Goal: Task Accomplishment & Management: Complete application form

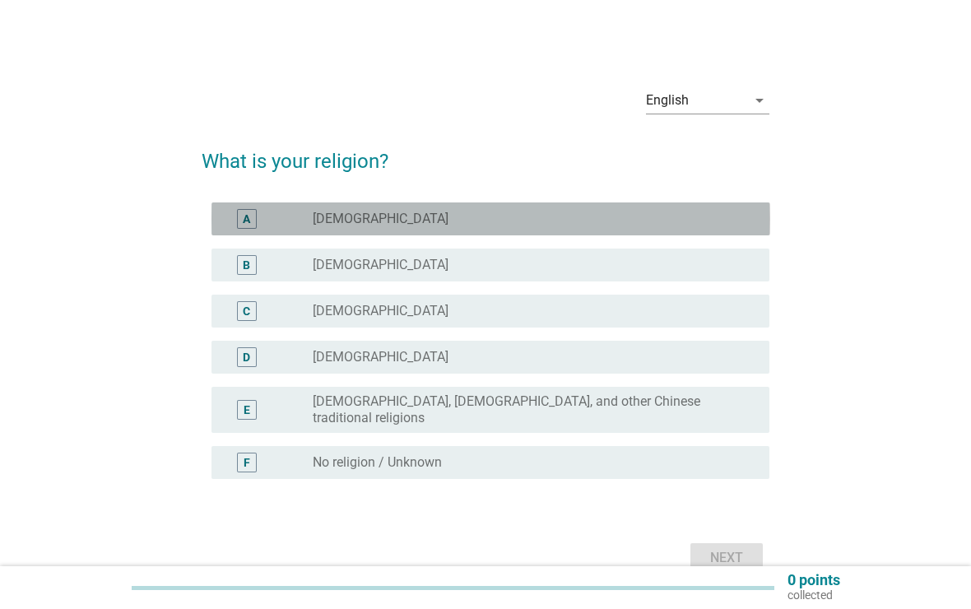
click at [269, 213] on div "A" at bounding box center [269, 219] width 89 height 20
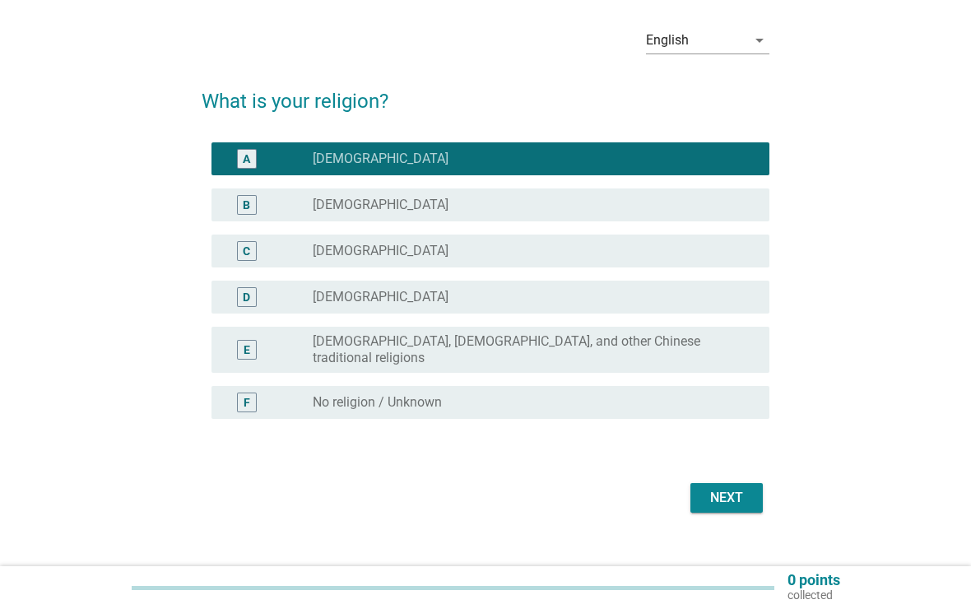
scroll to position [72, 0]
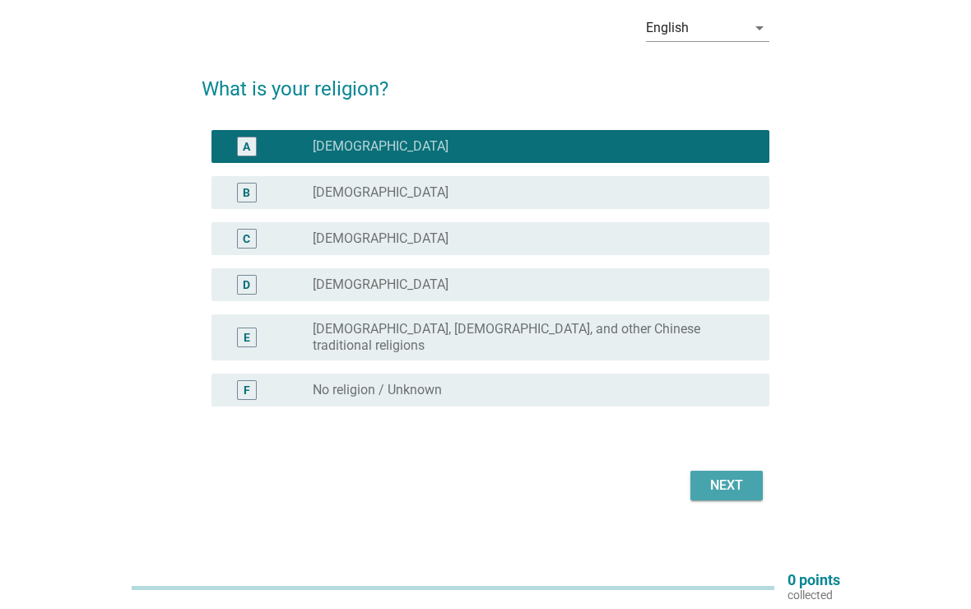
click at [734, 476] on div "Next" at bounding box center [727, 486] width 46 height 20
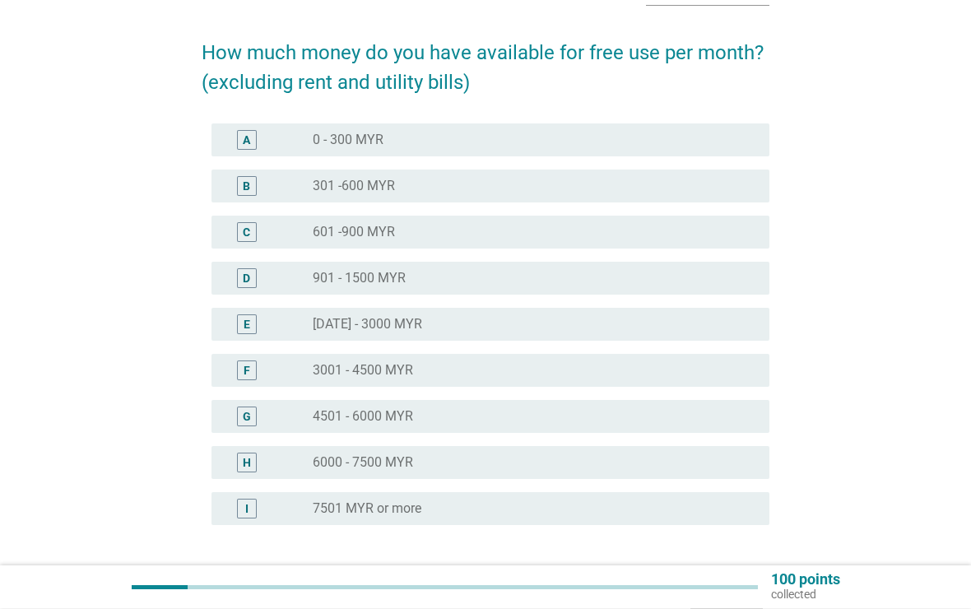
scroll to position [107, 0]
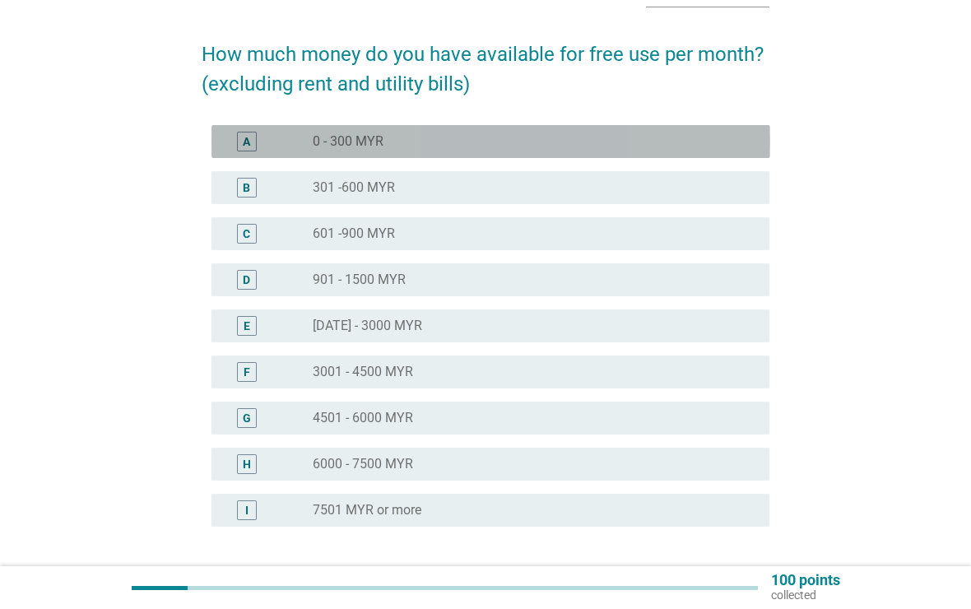
click at [681, 149] on div "radio_button_unchecked 0 - 300 MYR" at bounding box center [528, 141] width 430 height 16
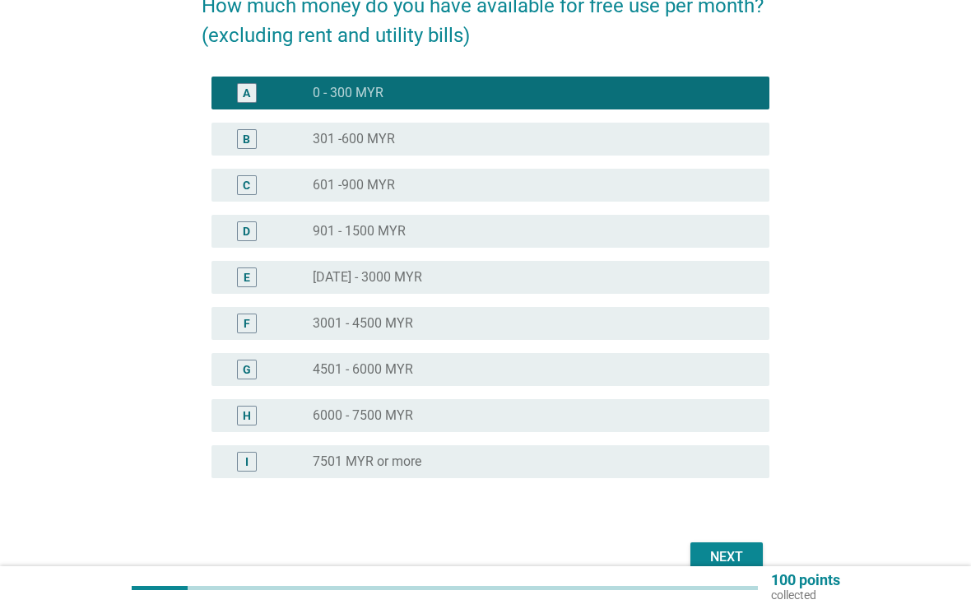
scroll to position [240, 0]
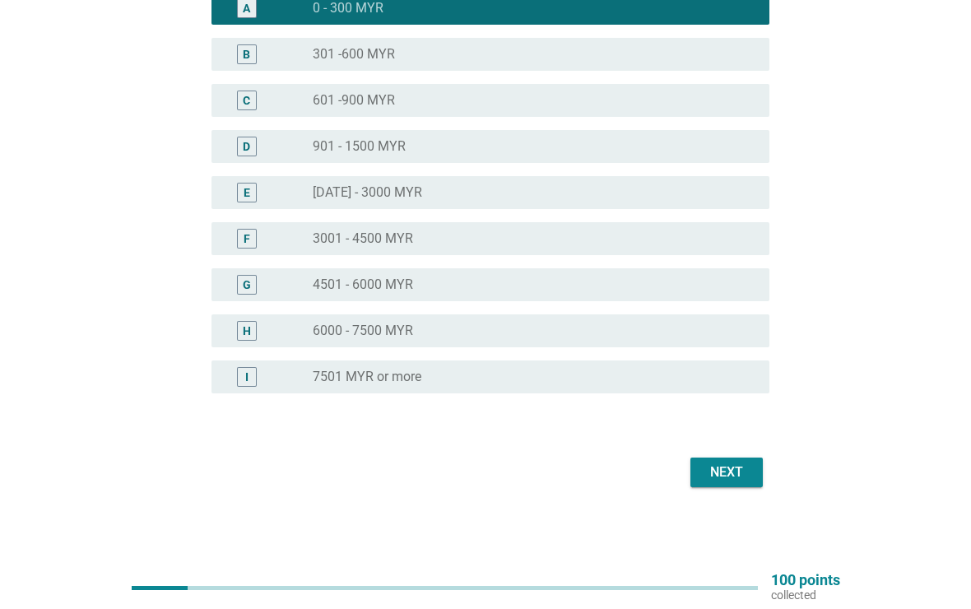
click at [737, 473] on div "Next" at bounding box center [727, 472] width 46 height 20
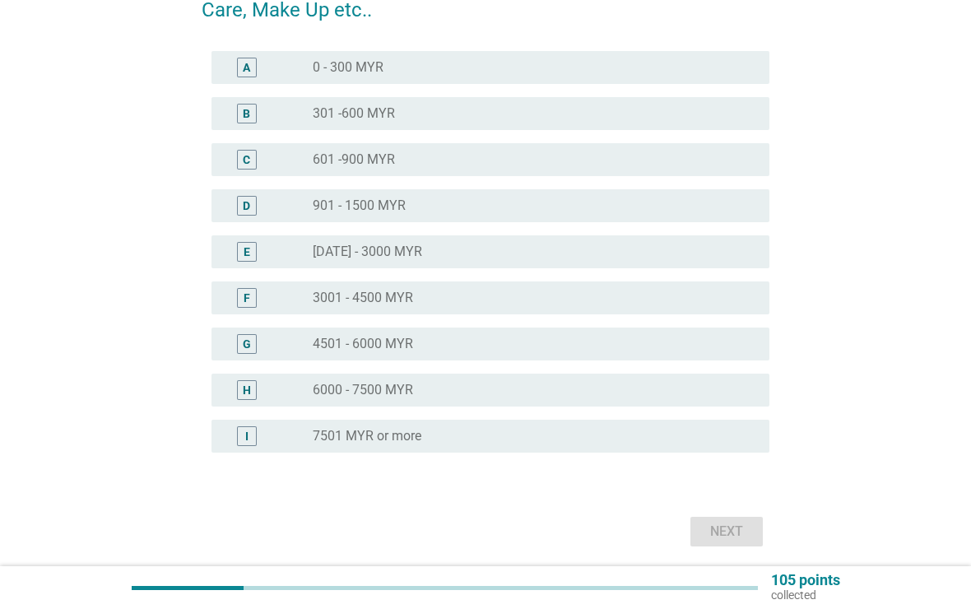
scroll to position [0, 0]
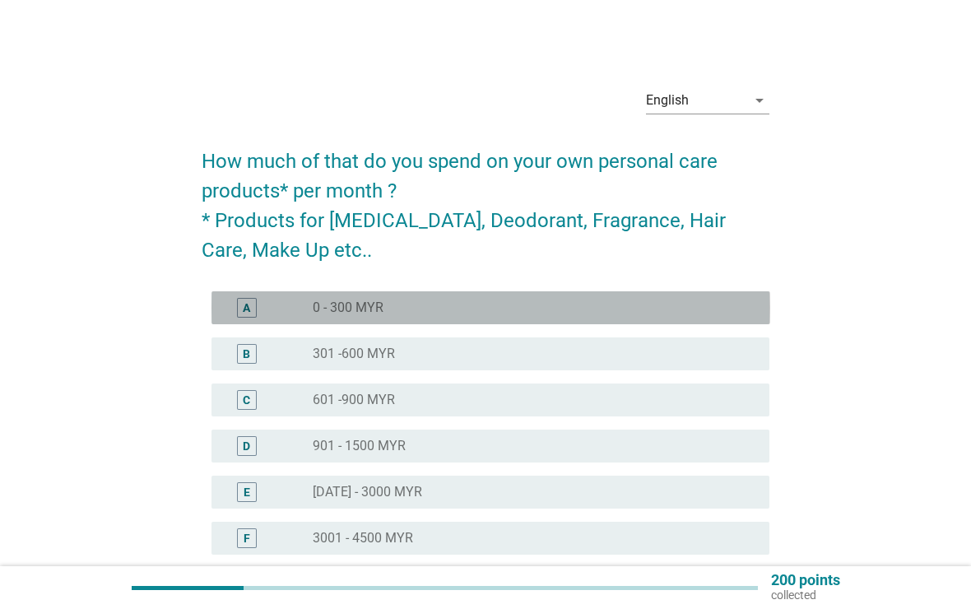
click at [711, 306] on div "radio_button_unchecked 0 - 300 MYR" at bounding box center [528, 308] width 430 height 16
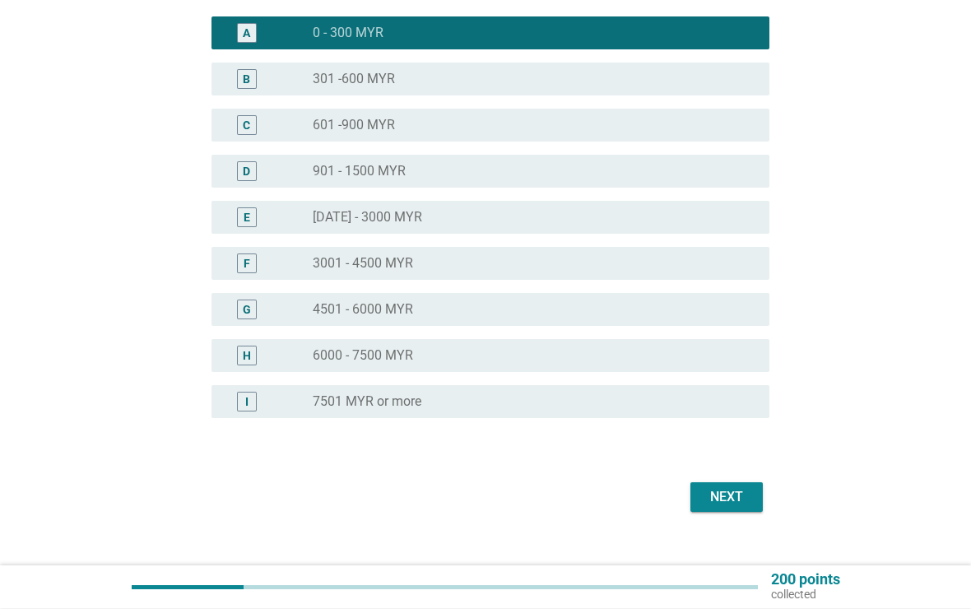
scroll to position [300, 0]
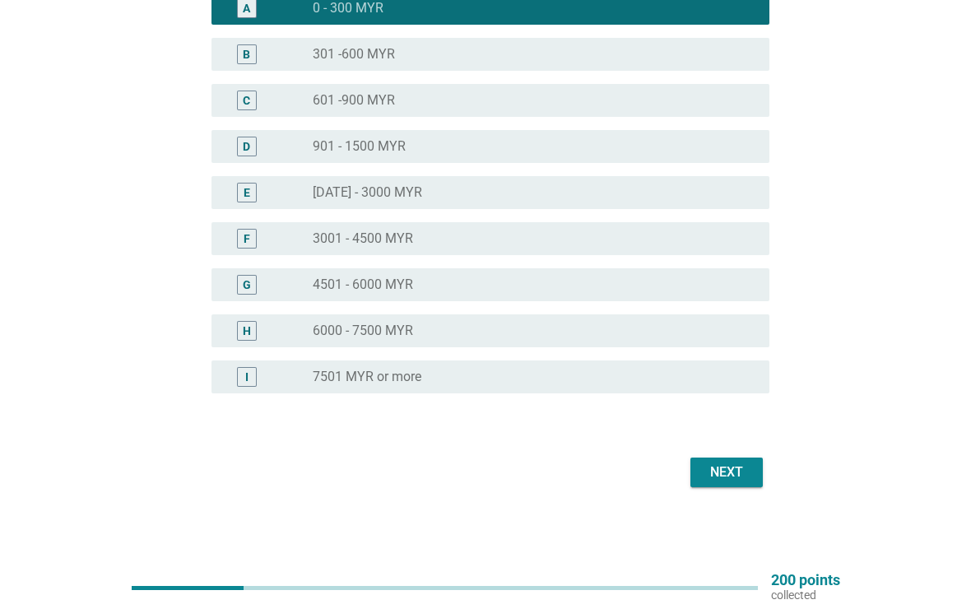
click at [733, 477] on div "Next" at bounding box center [727, 472] width 46 height 20
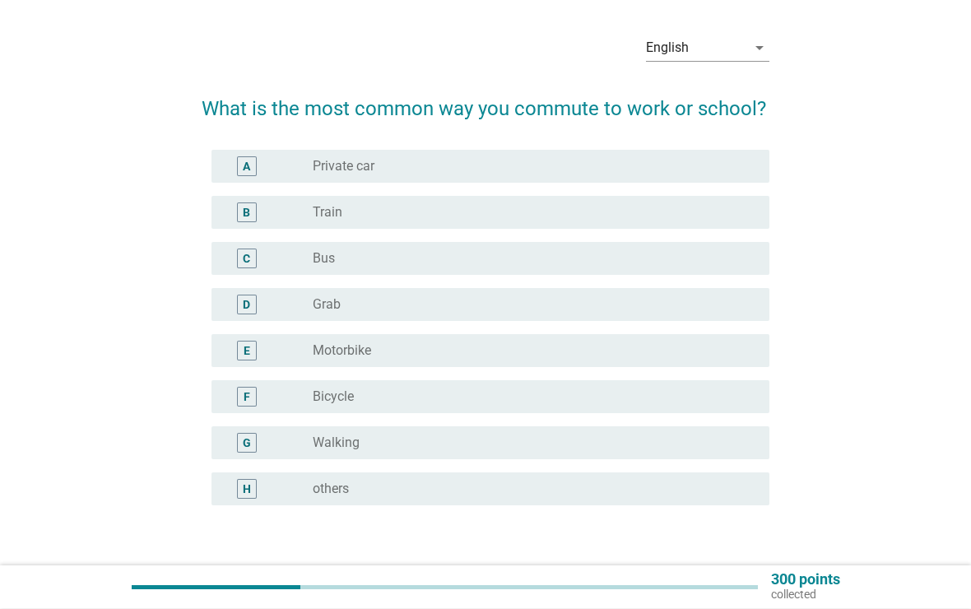
scroll to position [53, 0]
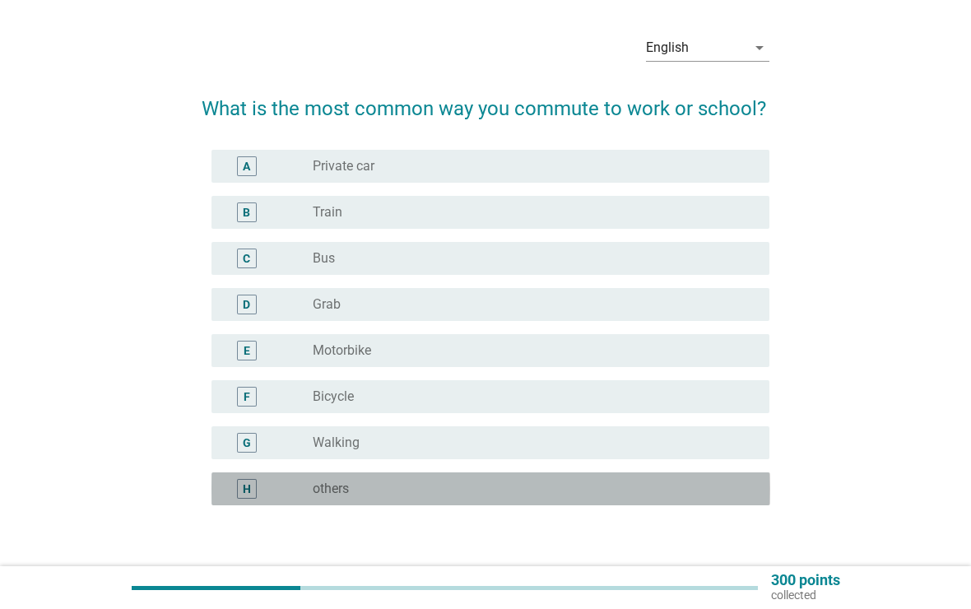
click at [572, 487] on div "radio_button_unchecked others" at bounding box center [528, 489] width 430 height 16
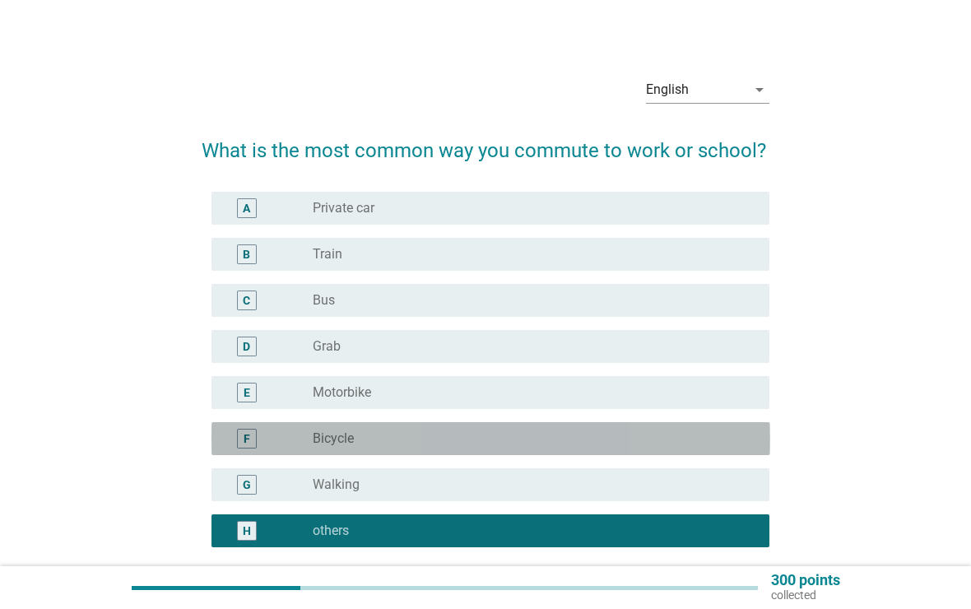
scroll to position [0, 0]
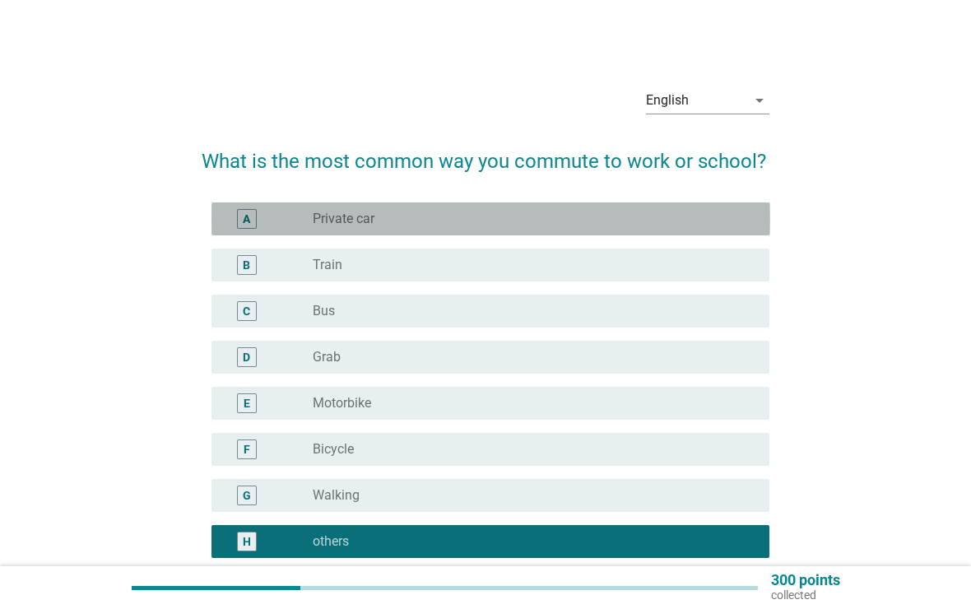
click at [713, 221] on div "radio_button_unchecked Private car" at bounding box center [528, 219] width 430 height 16
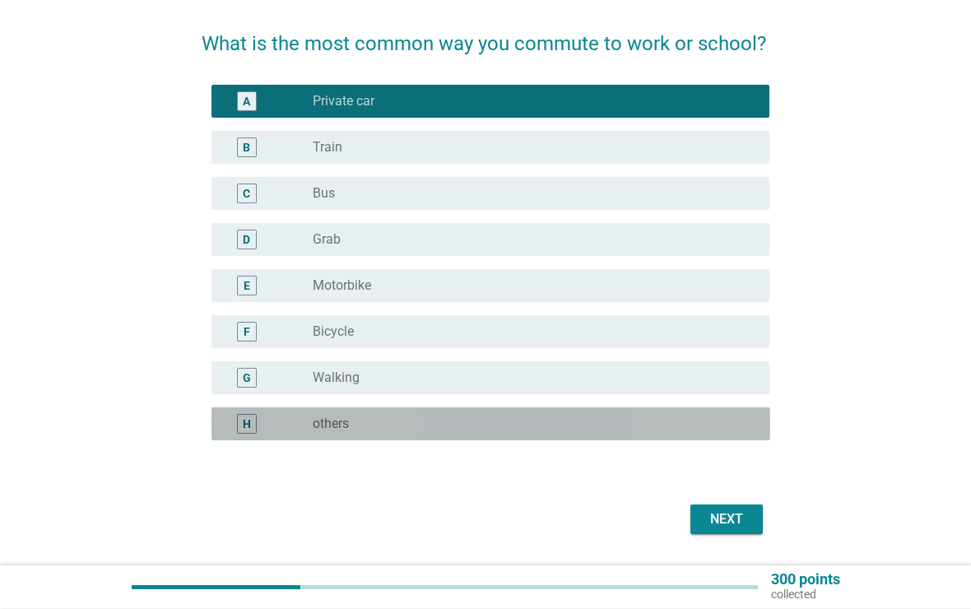
scroll to position [118, 0]
click at [667, 424] on div "radio_button_unchecked others" at bounding box center [528, 424] width 430 height 16
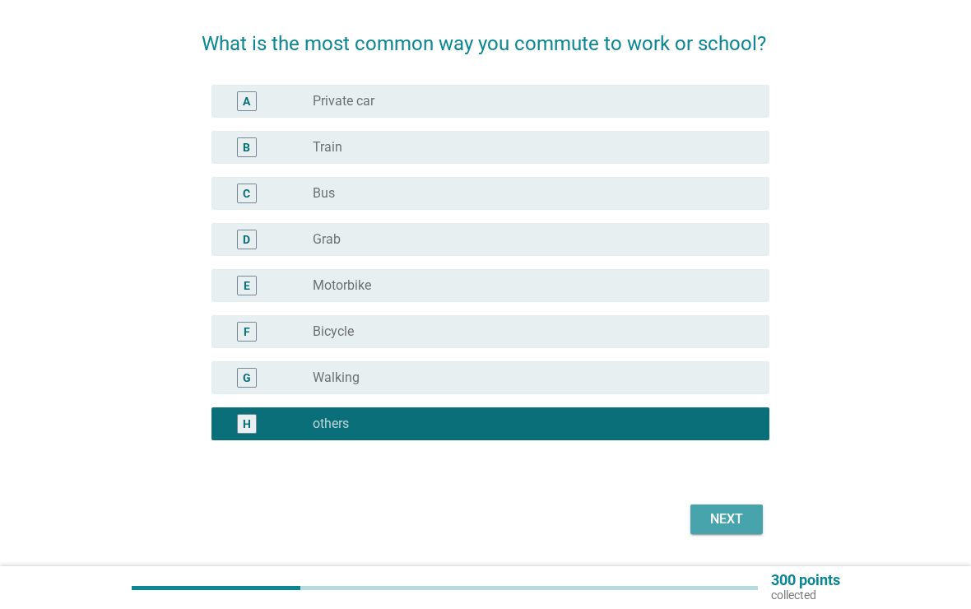
click at [730, 512] on div "Next" at bounding box center [727, 519] width 46 height 20
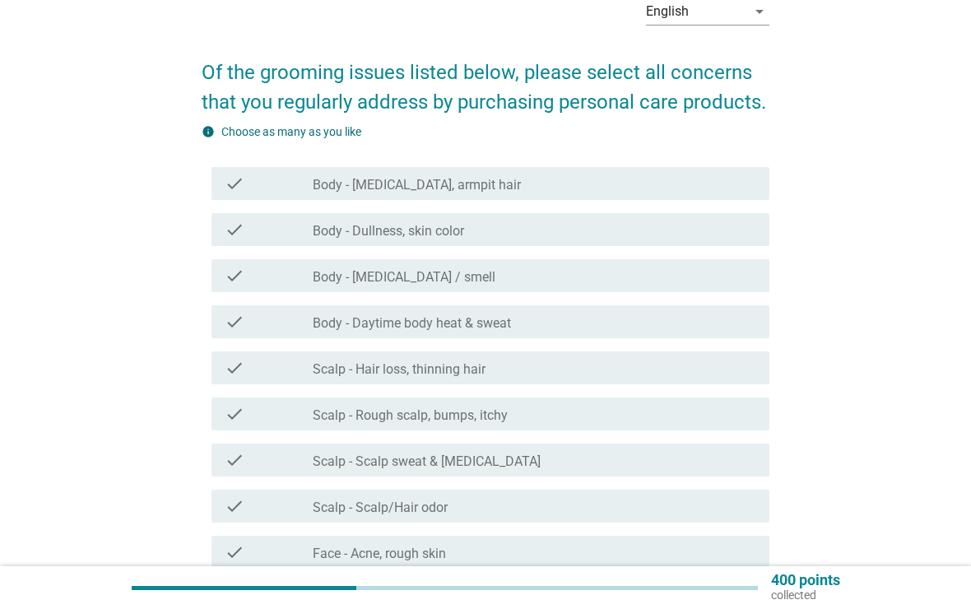
scroll to position [90, 0]
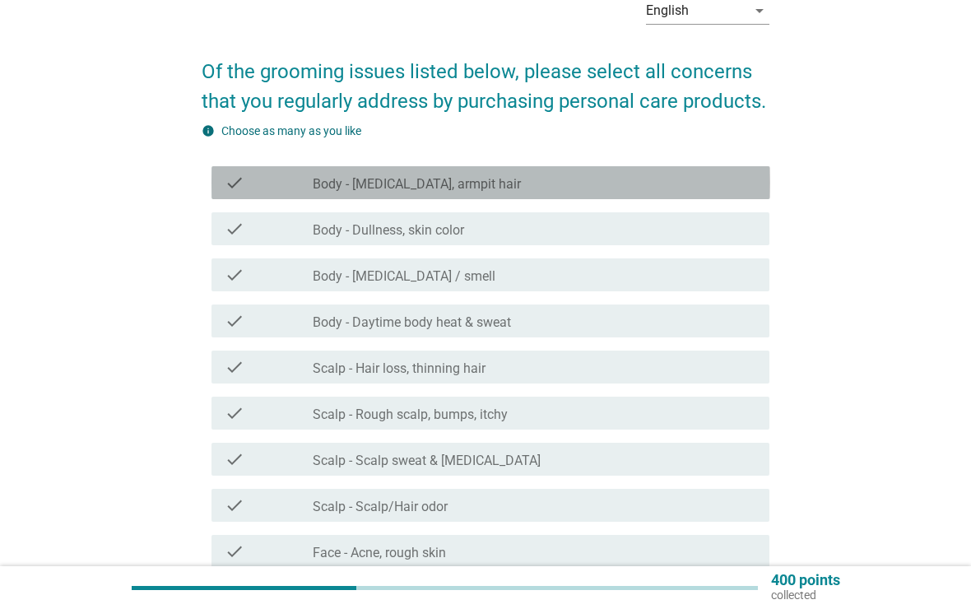
click at [232, 175] on icon "check" at bounding box center [235, 183] width 20 height 20
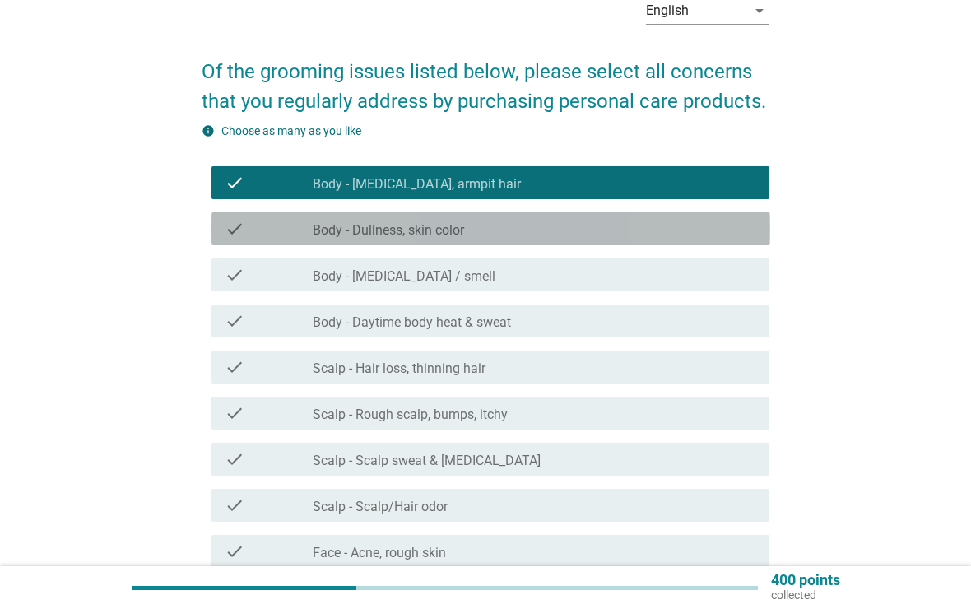
click at [676, 235] on div "check_box_outline_blank Body - Dullness, skin color" at bounding box center [535, 229] width 444 height 20
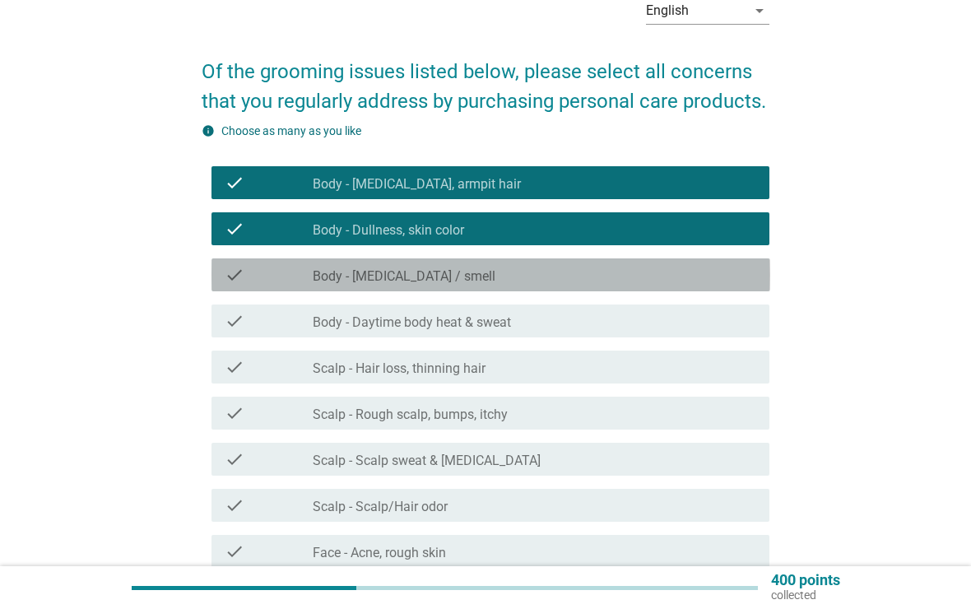
click at [693, 280] on div "check_box_outline_blank Body - [MEDICAL_DATA] / smell" at bounding box center [535, 275] width 444 height 20
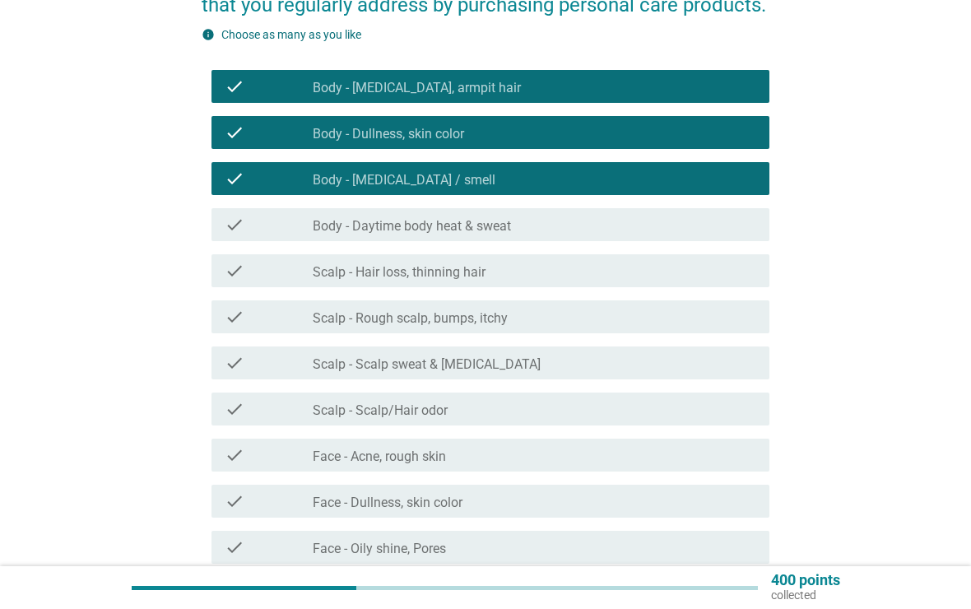
scroll to position [189, 0]
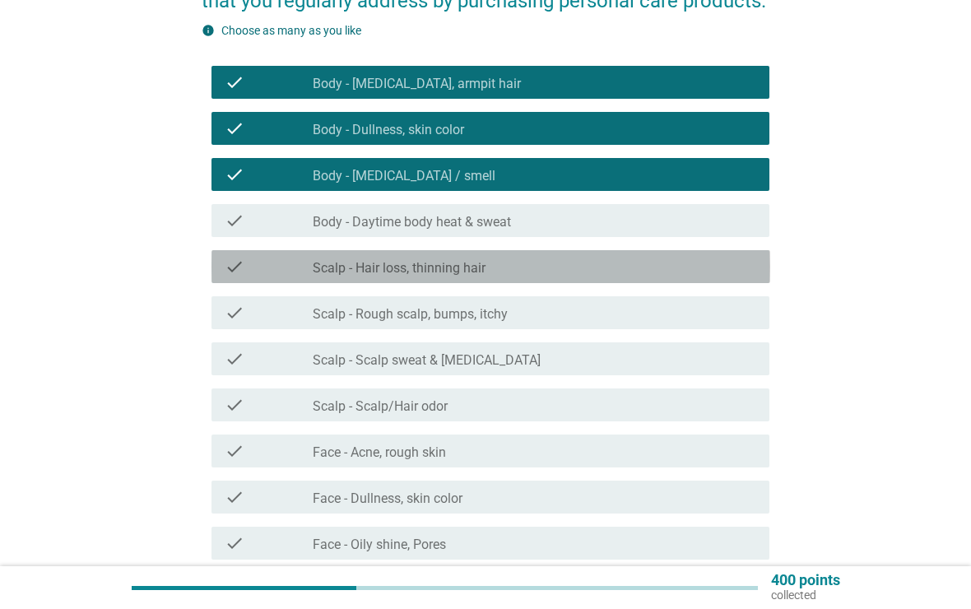
click at [603, 272] on div "check_box_outline_blank Scalp - Hair loss, thinning hair" at bounding box center [535, 267] width 444 height 20
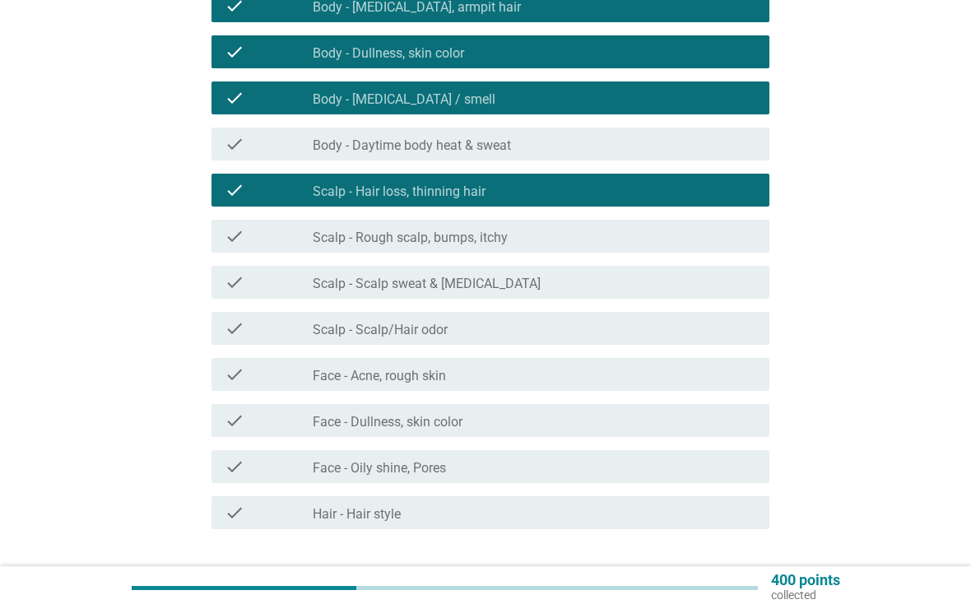
scroll to position [270, 0]
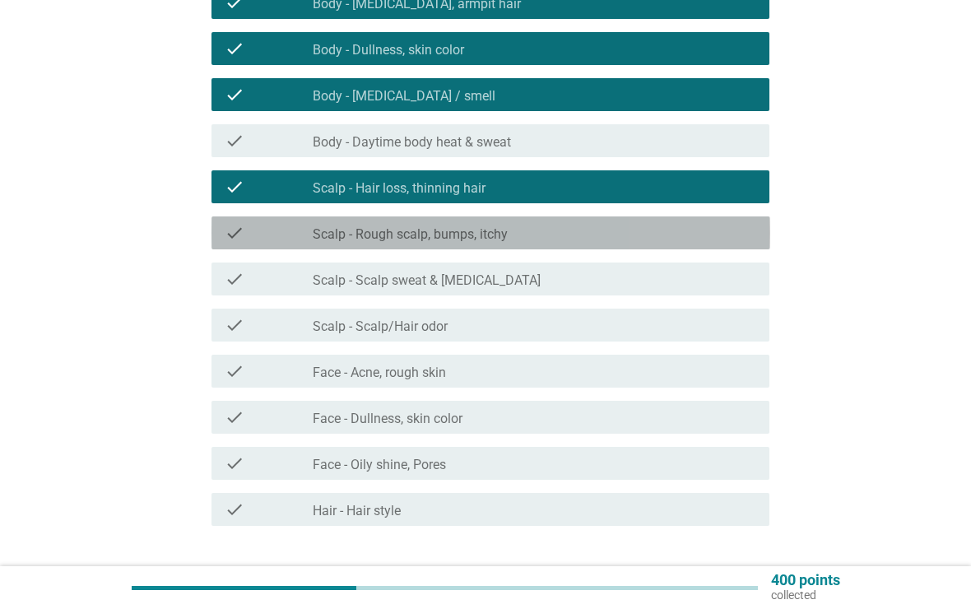
click at [683, 218] on div "check check_box_outline_blank Scalp - Rough scalp, bumps, itchy" at bounding box center [490, 232] width 559 height 33
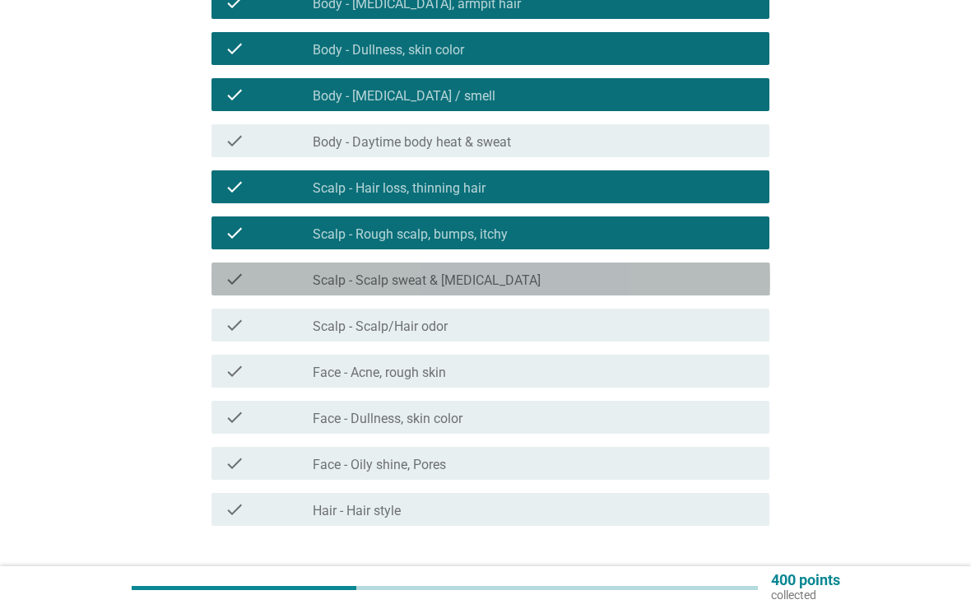
click at [681, 286] on div "check_box_outline_blank Scalp - Scalp sweat & [MEDICAL_DATA]" at bounding box center [535, 279] width 444 height 20
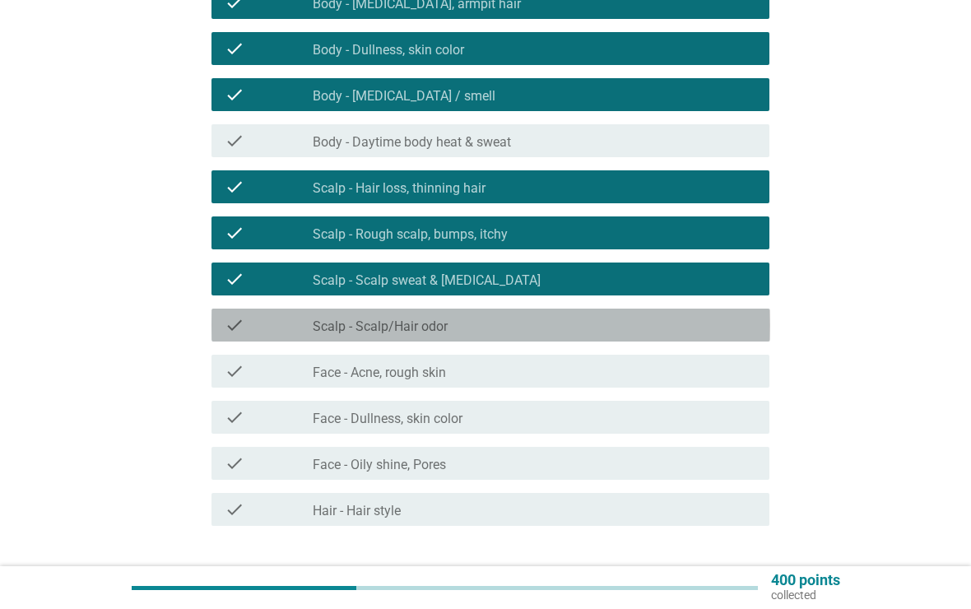
click at [630, 328] on div "check_box_outline_blank Scalp - Scalp/Hair odor" at bounding box center [535, 325] width 444 height 20
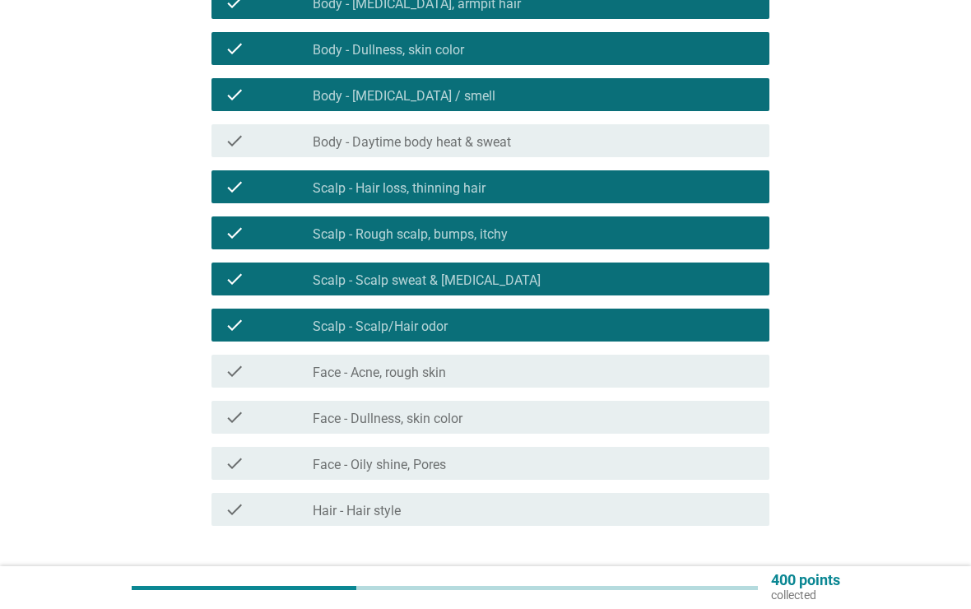
click at [665, 379] on div "check_box_outline_blank Face - Acne, rough skin" at bounding box center [535, 371] width 444 height 20
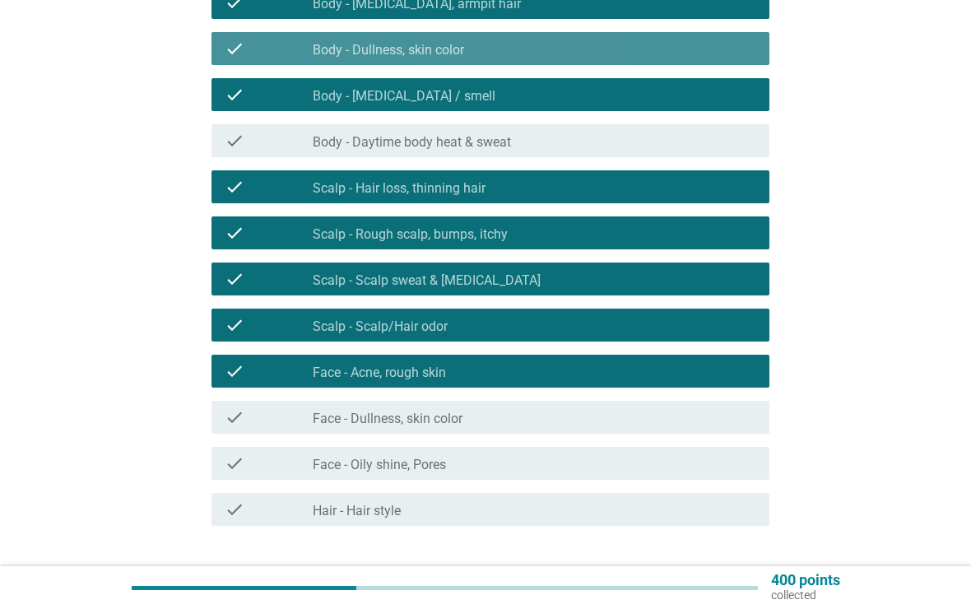
click at [638, 44] on div "check_box_outline_blank Body - Dullness, skin color" at bounding box center [535, 49] width 444 height 20
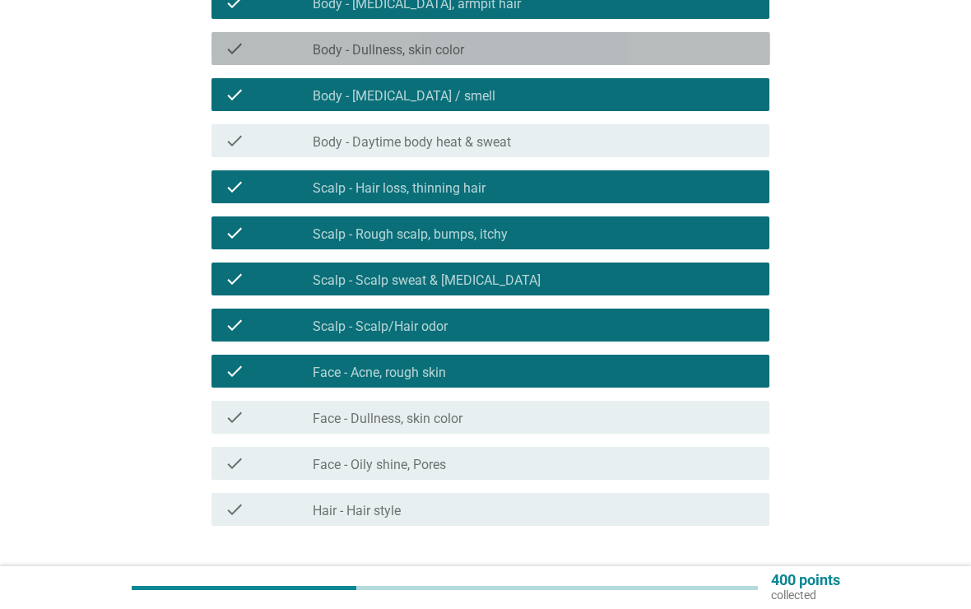
click at [687, 57] on div "check_box_outline_blank Body - Dullness, skin color" at bounding box center [535, 49] width 444 height 20
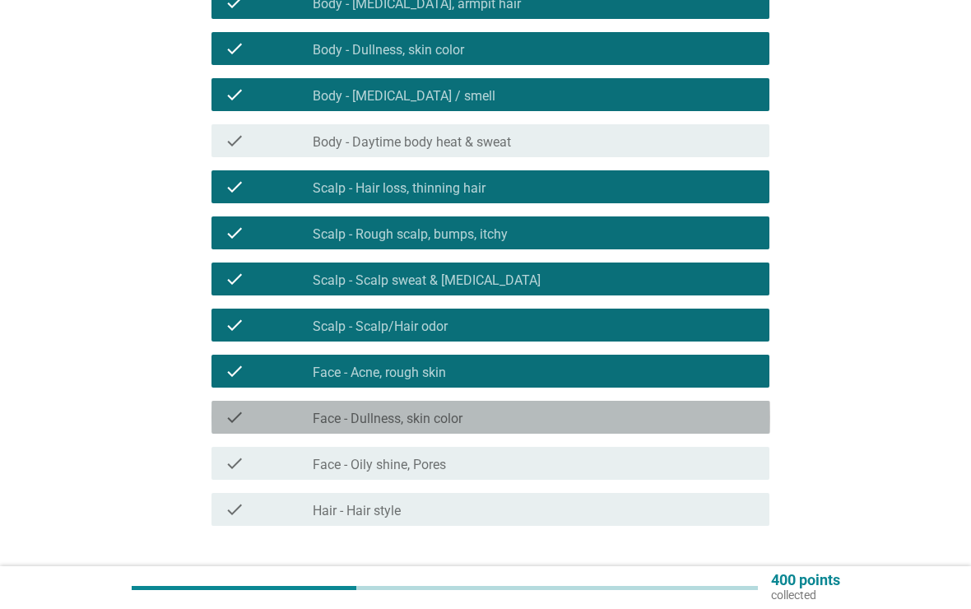
click at [633, 420] on div "check_box_outline_blank Face - Dullness, skin color" at bounding box center [535, 417] width 444 height 20
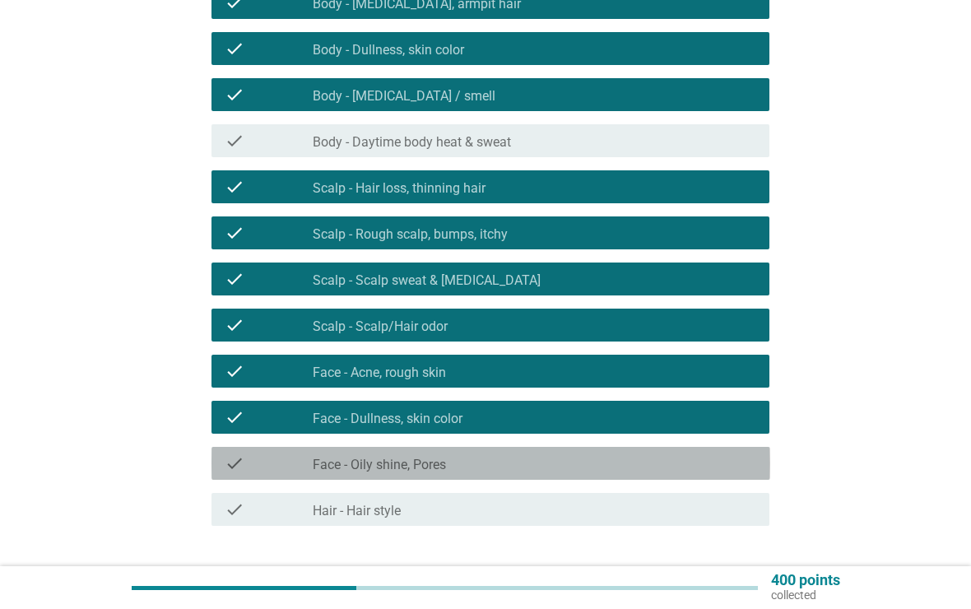
click at [657, 471] on div "check_box_outline_blank Face - Oily shine, Pores" at bounding box center [535, 463] width 444 height 20
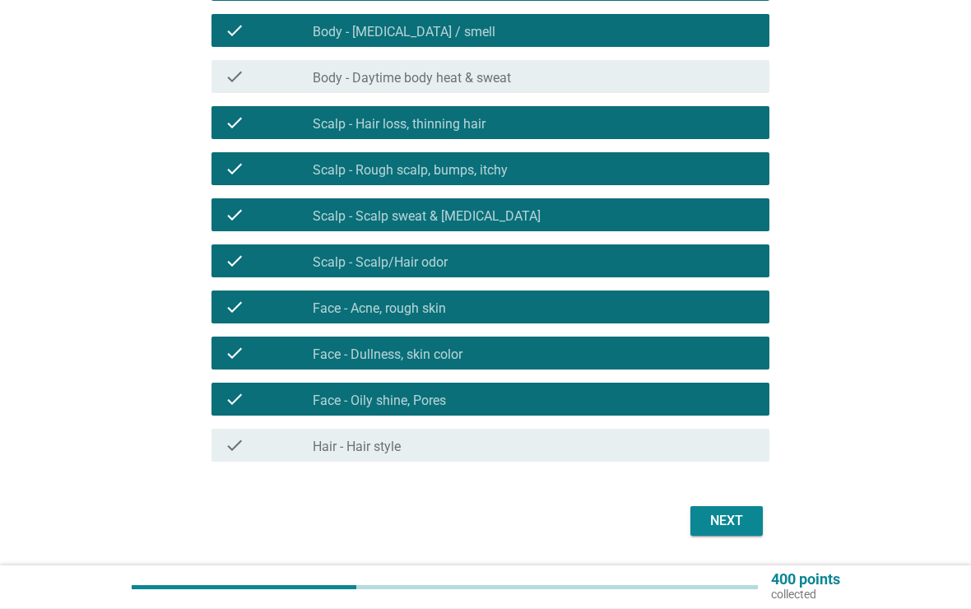
click at [741, 525] on div "Next" at bounding box center [727, 522] width 46 height 20
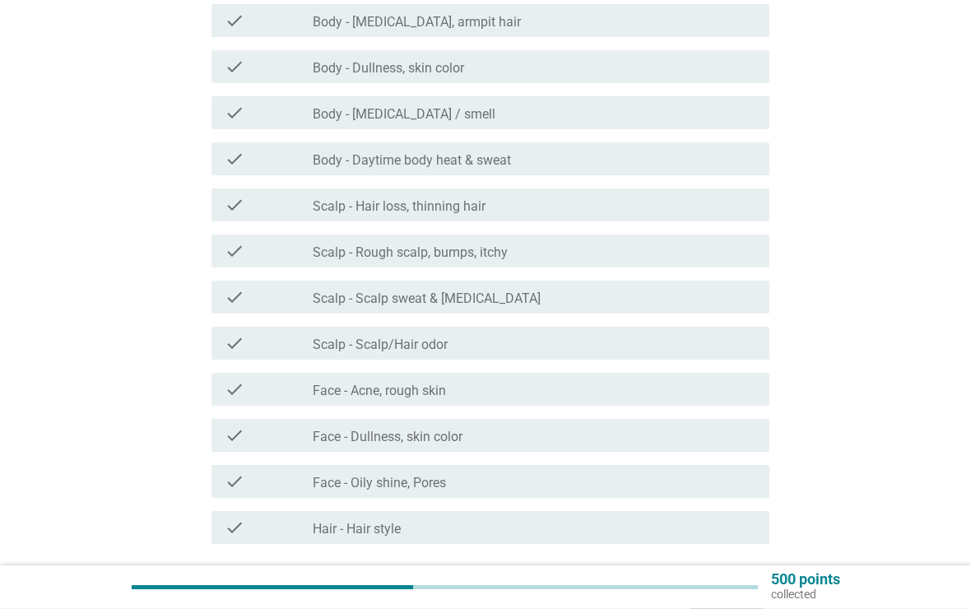
scroll to position [281, 0]
click at [707, 215] on div "check check_box_outline_blank Scalp - Hair loss, thinning hair" at bounding box center [490, 204] width 559 height 33
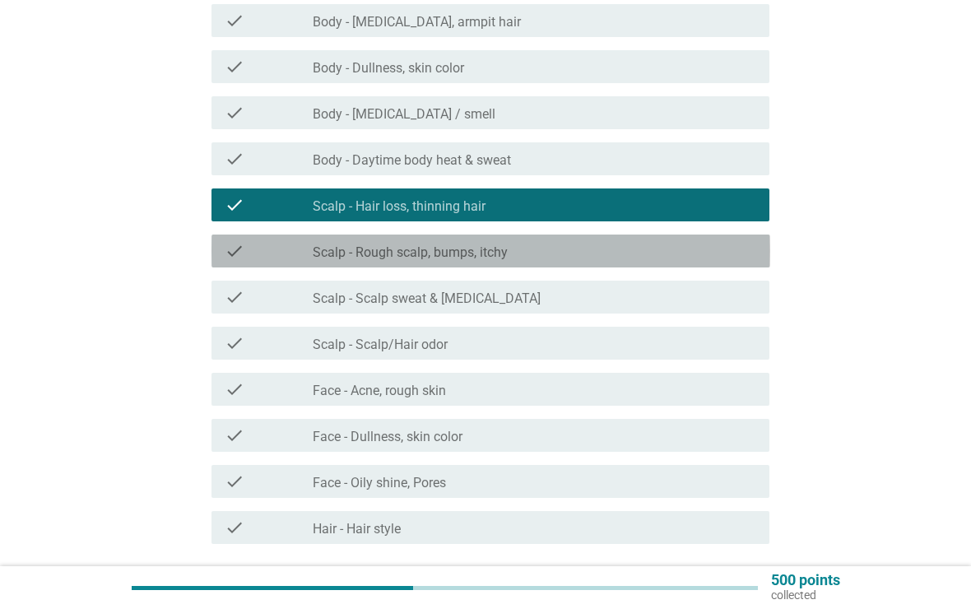
click at [709, 263] on div "check check_box_outline_blank Scalp - Rough scalp, bumps, itchy" at bounding box center [490, 251] width 559 height 33
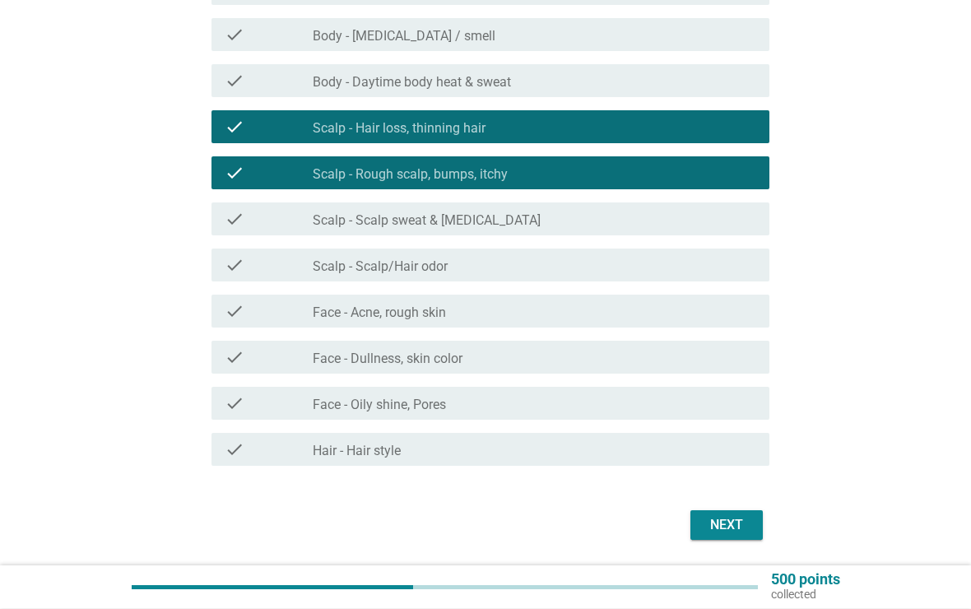
scroll to position [360, 0]
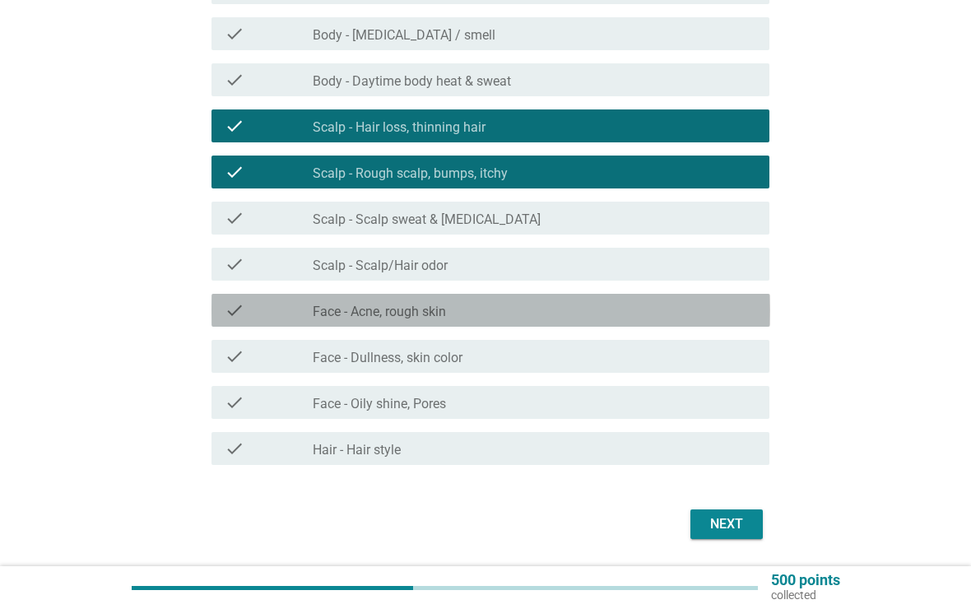
click at [718, 318] on div "check_box_outline_blank Face - Acne, rough skin" at bounding box center [535, 310] width 444 height 20
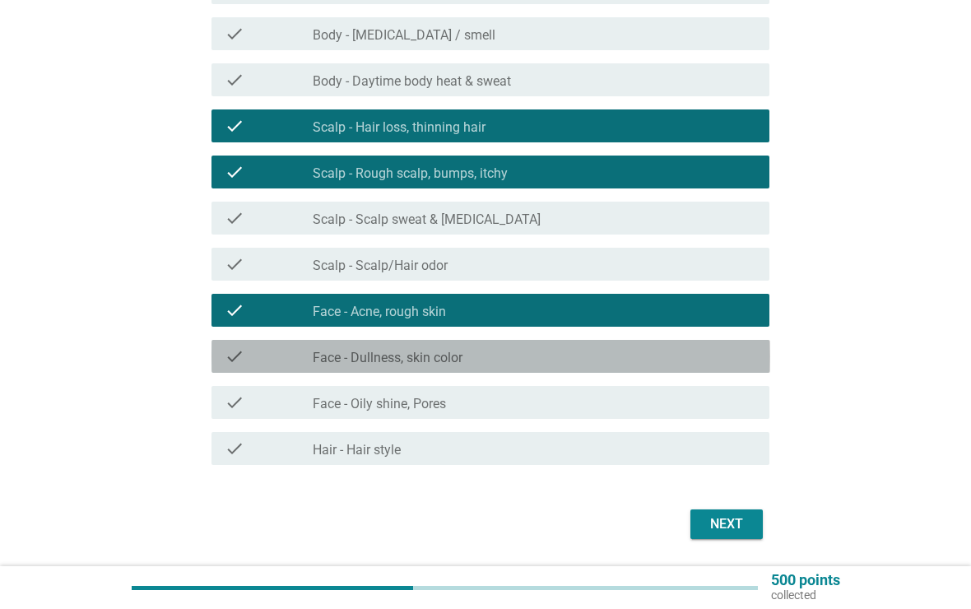
click at [707, 356] on div "check_box_outline_blank Face - Dullness, skin color" at bounding box center [535, 356] width 444 height 20
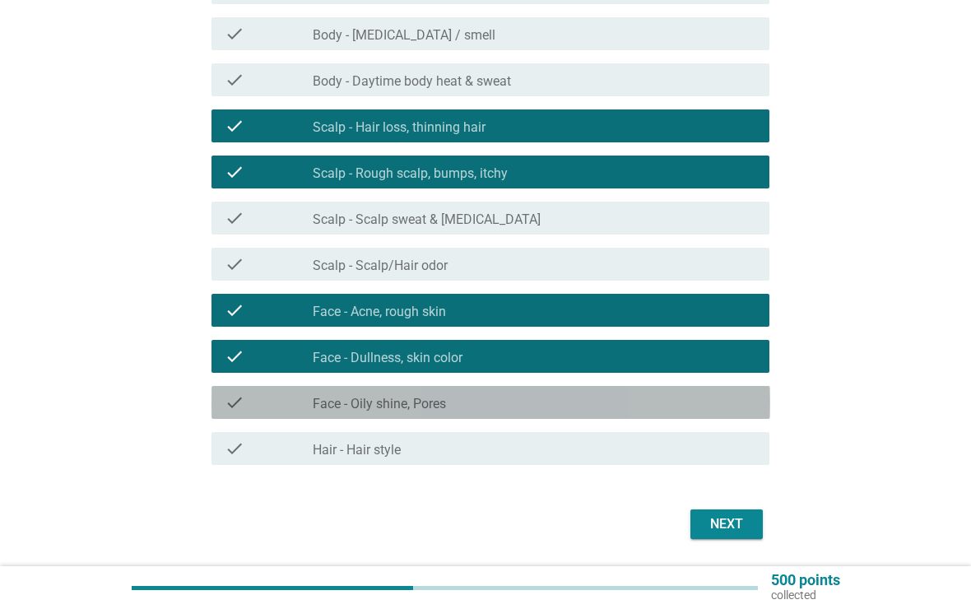
click at [707, 403] on div "check_box_outline_blank Face - Oily shine, Pores" at bounding box center [535, 403] width 444 height 20
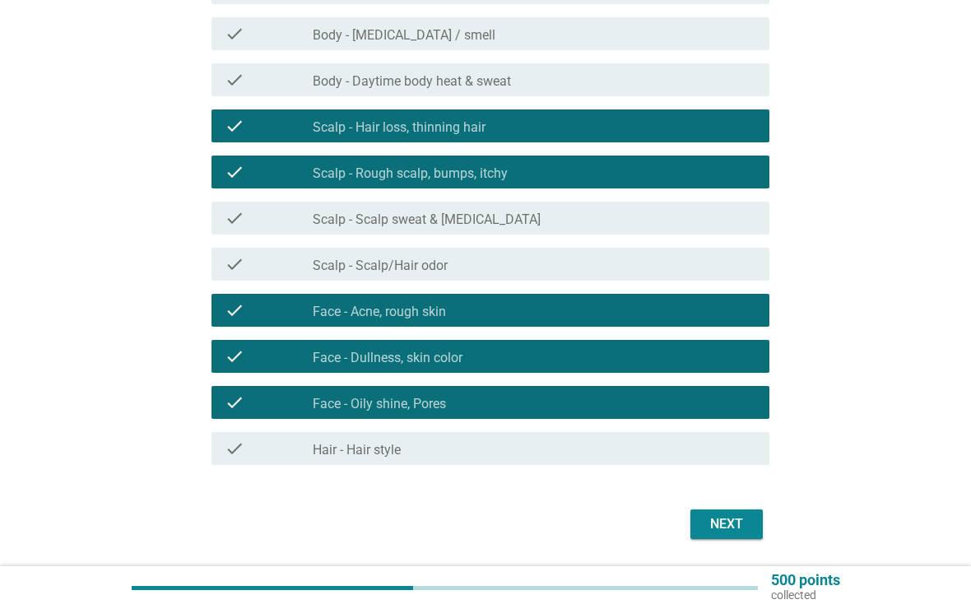
click at [737, 525] on div "Next" at bounding box center [727, 524] width 46 height 20
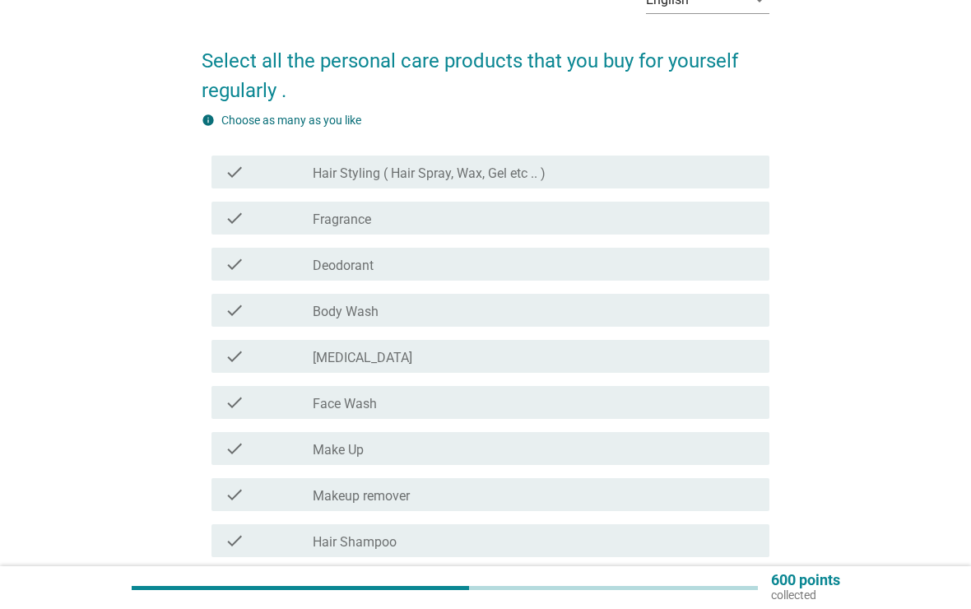
scroll to position [102, 0]
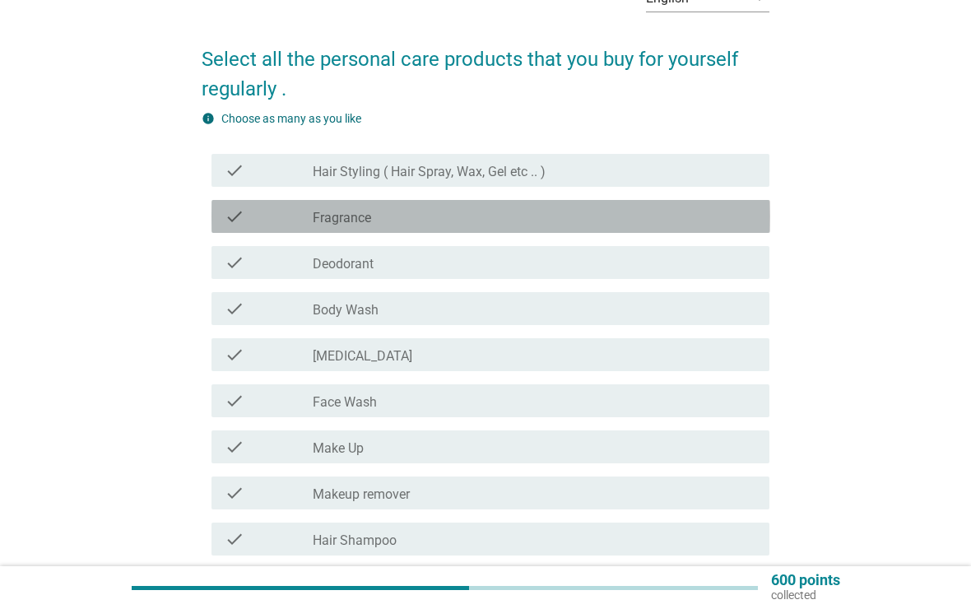
click at [239, 216] on icon "check" at bounding box center [235, 217] width 20 height 20
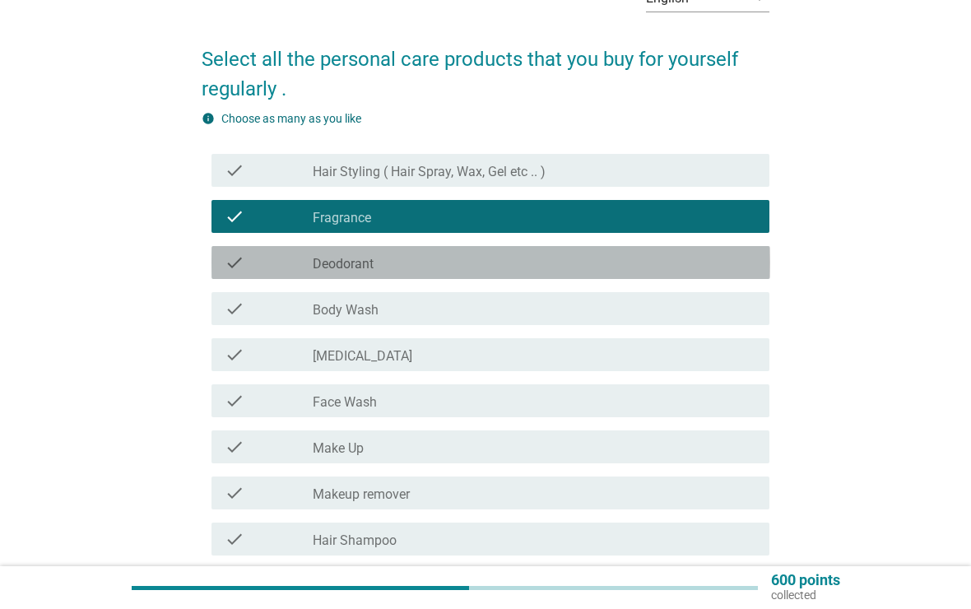
click at [242, 263] on icon "check" at bounding box center [235, 263] width 20 height 20
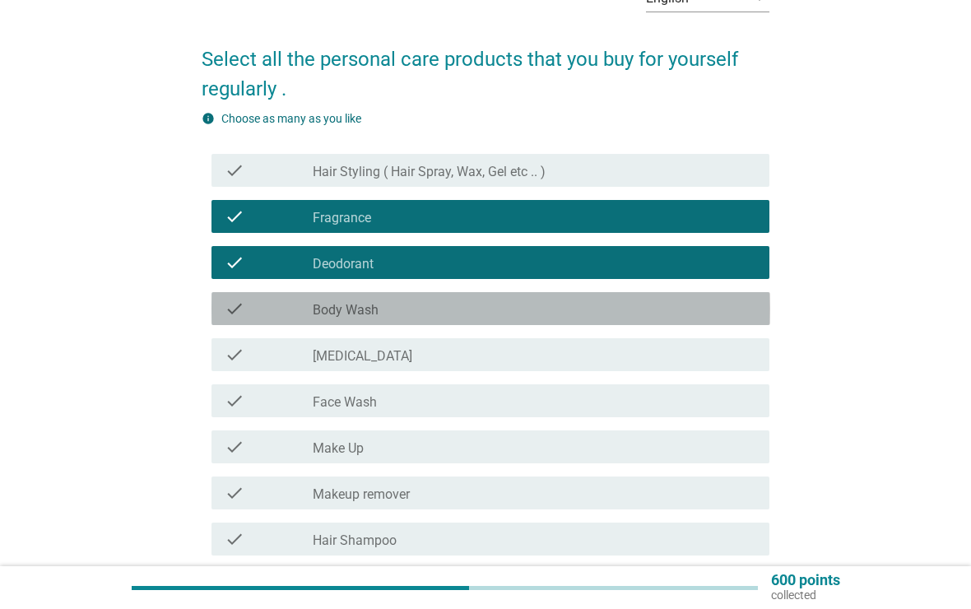
click at [232, 309] on icon "check" at bounding box center [235, 309] width 20 height 20
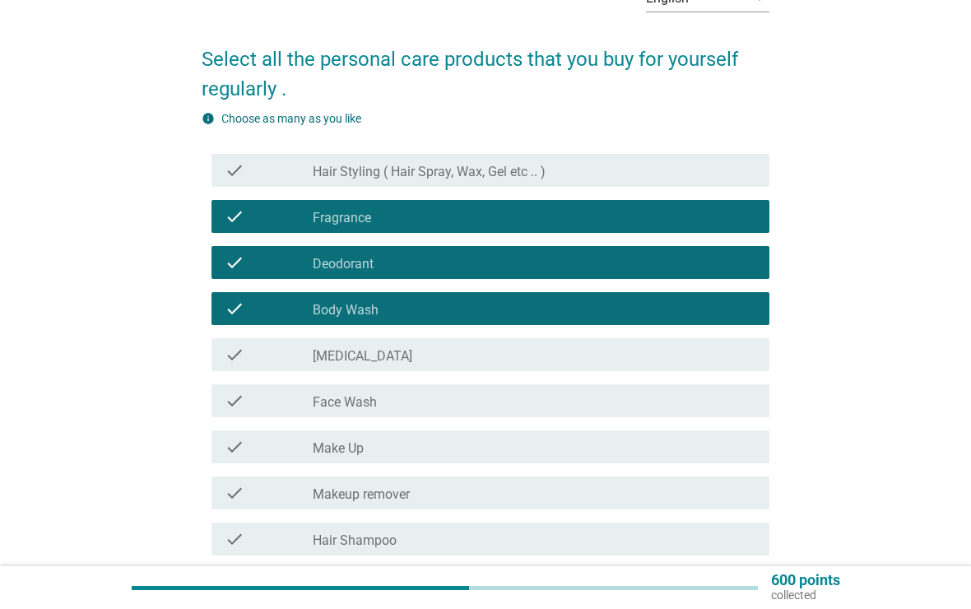
click at [238, 358] on icon "check" at bounding box center [235, 355] width 20 height 20
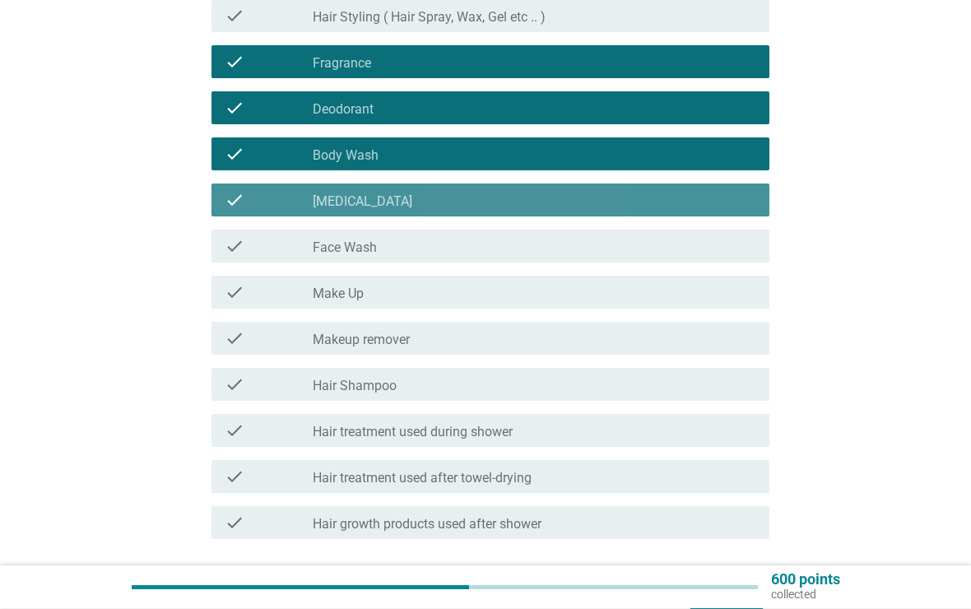
scroll to position [257, 0]
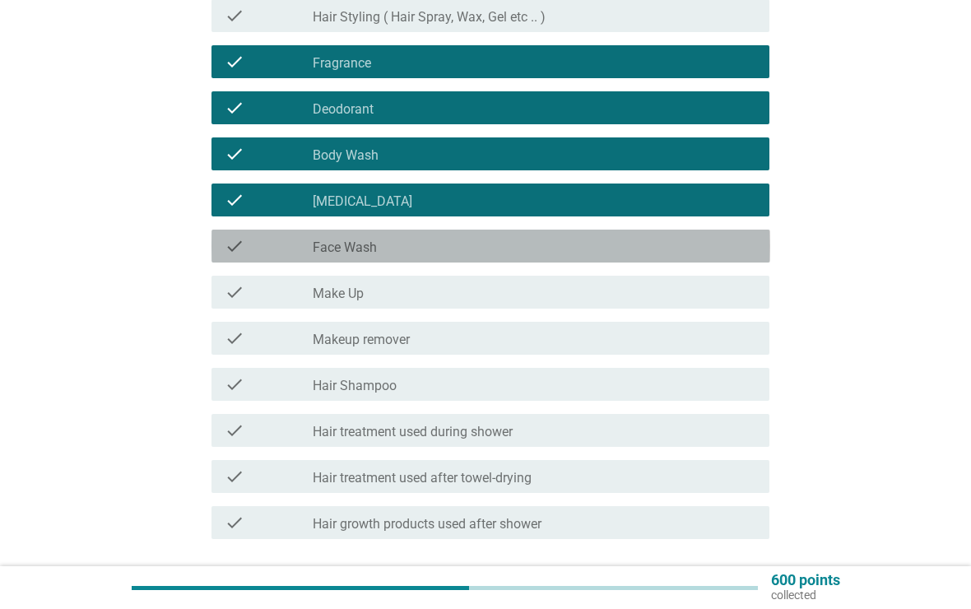
click at [246, 257] on div "check check_box_outline_blank Face Wash" at bounding box center [490, 246] width 559 height 33
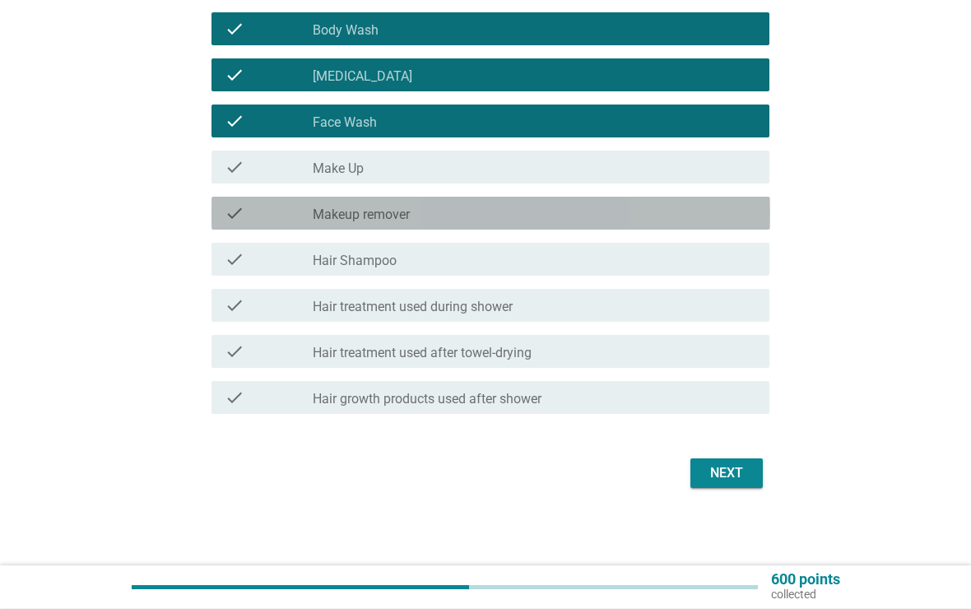
scroll to position [383, 0]
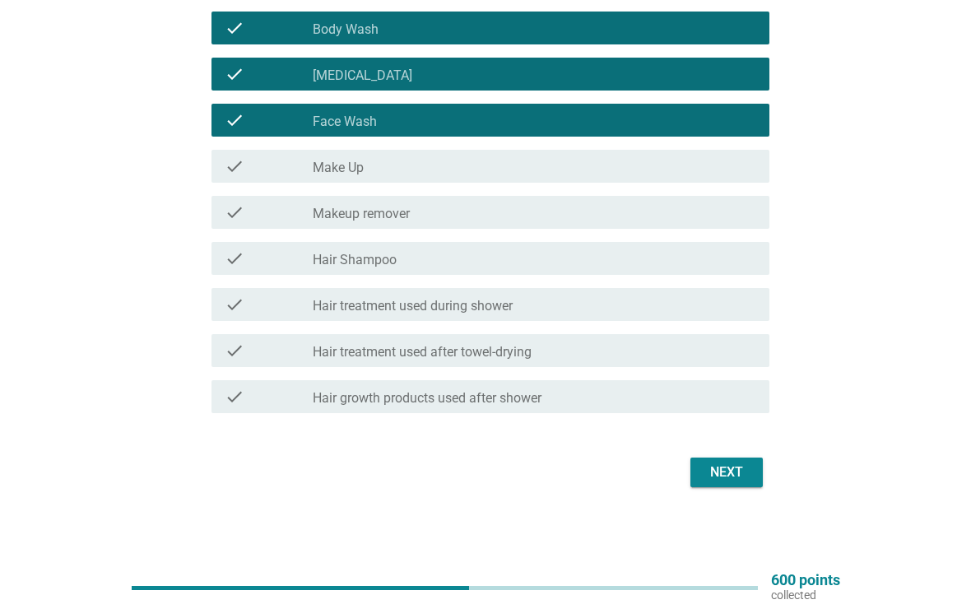
click at [253, 268] on div "check check_box_outline_blank Hair Shampoo" at bounding box center [490, 258] width 559 height 33
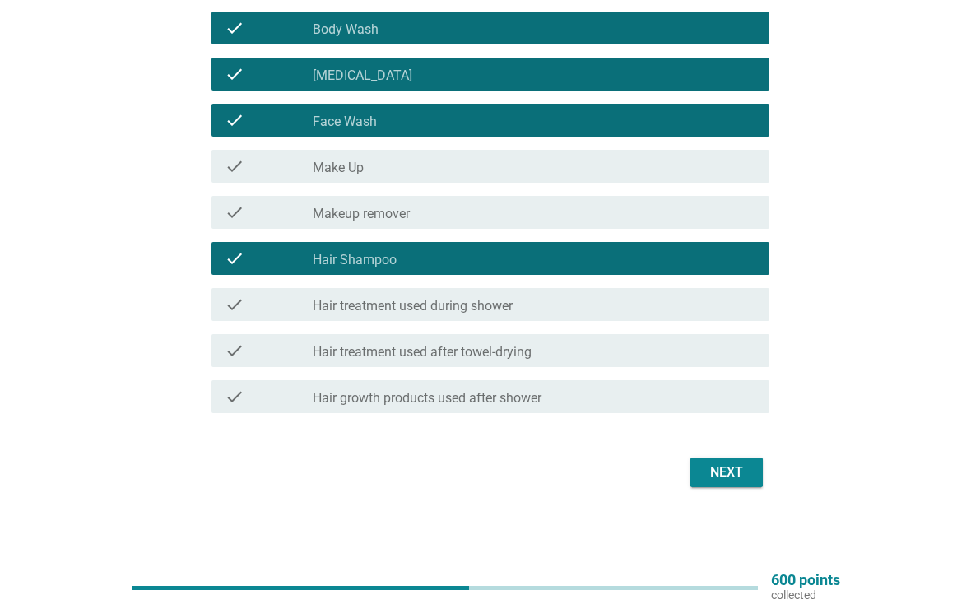
click at [262, 289] on div "check check_box_outline_blank Hair treatment used during shower" at bounding box center [490, 304] width 559 height 33
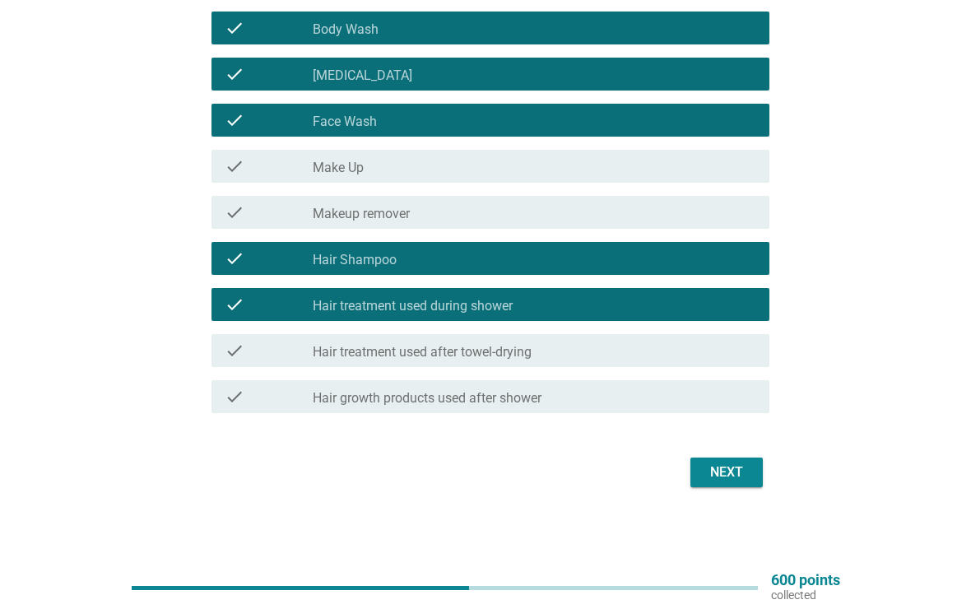
click at [248, 348] on div "check" at bounding box center [269, 351] width 89 height 20
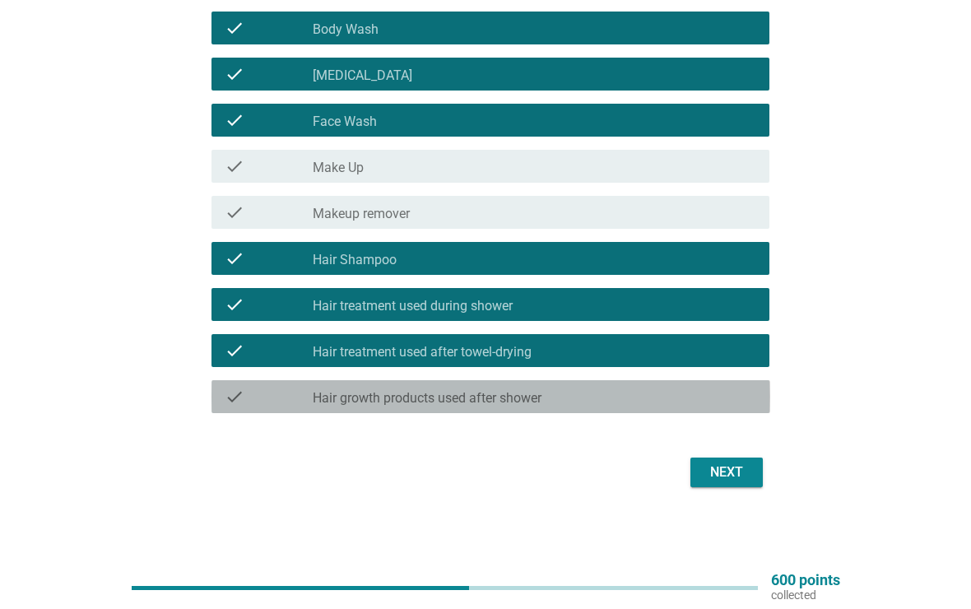
click at [247, 394] on div "check" at bounding box center [269, 397] width 89 height 20
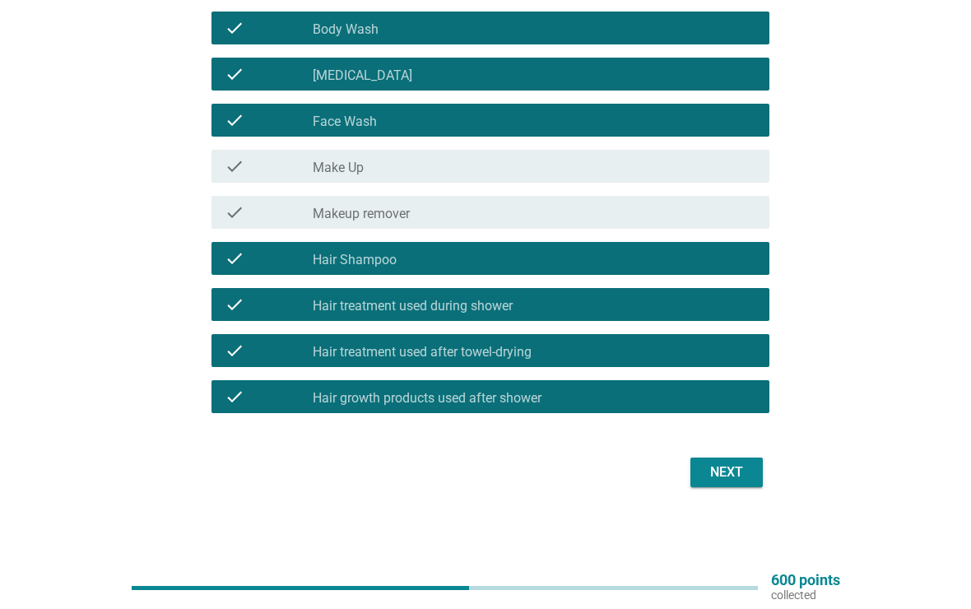
click at [704, 477] on div "Next" at bounding box center [727, 472] width 46 height 20
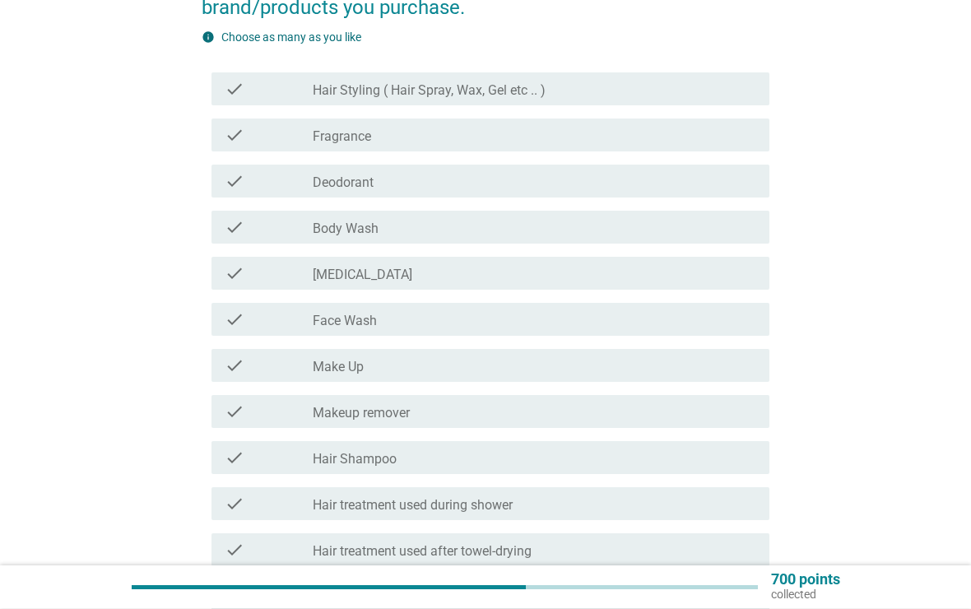
scroll to position [213, 0]
click at [234, 135] on icon "check" at bounding box center [235, 135] width 20 height 20
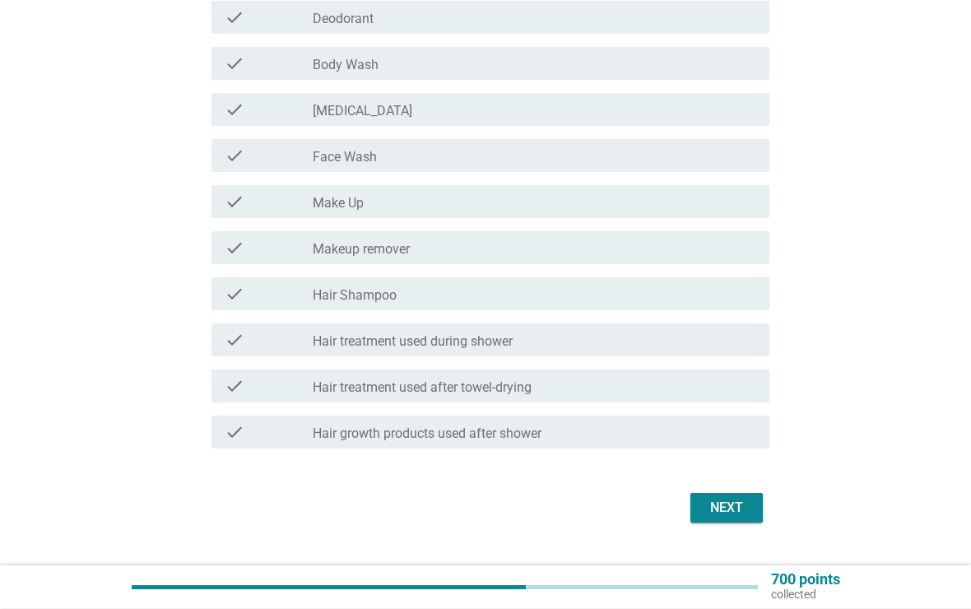
scroll to position [377, 0]
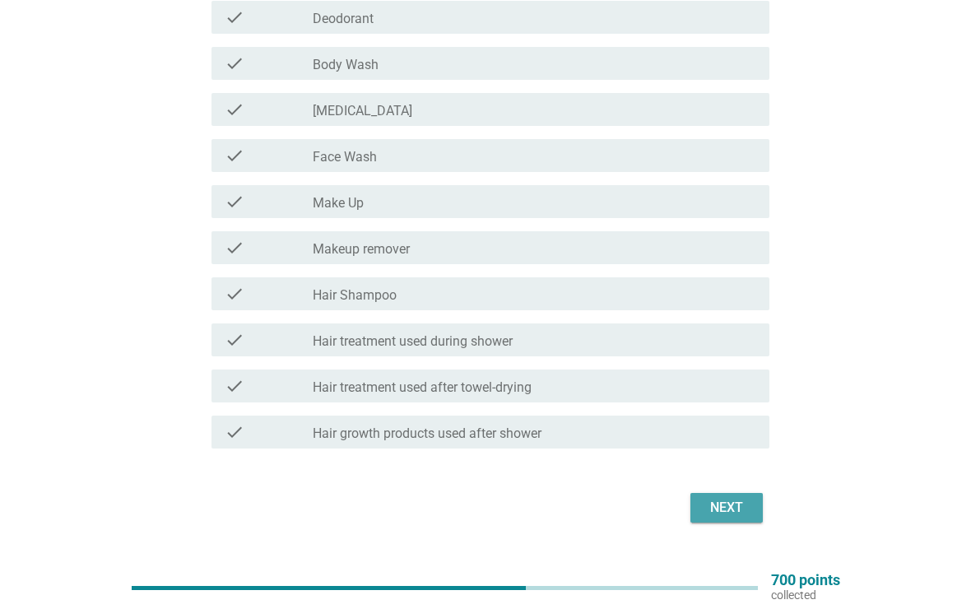
click at [737, 513] on div "Next" at bounding box center [727, 508] width 46 height 20
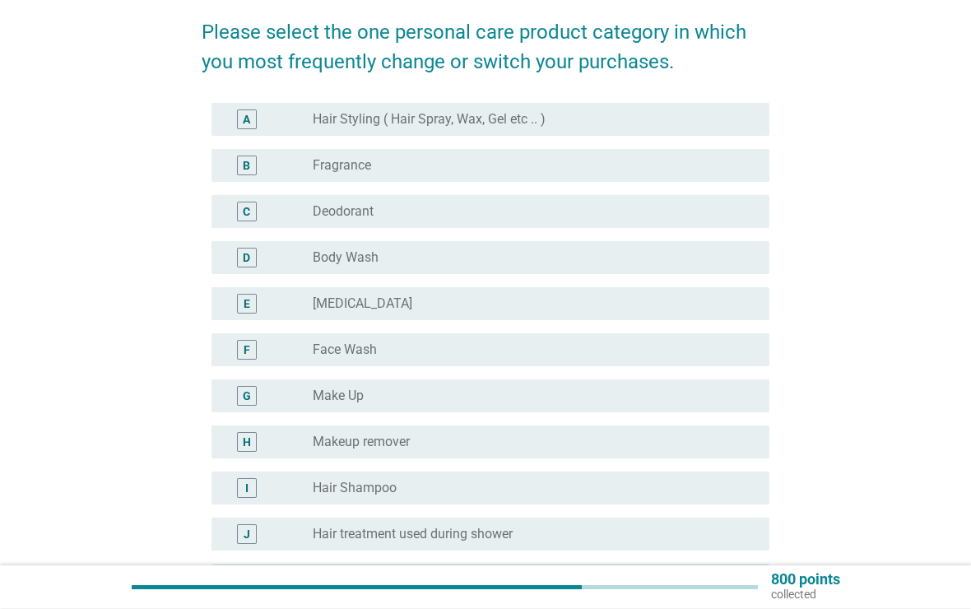
scroll to position [129, 0]
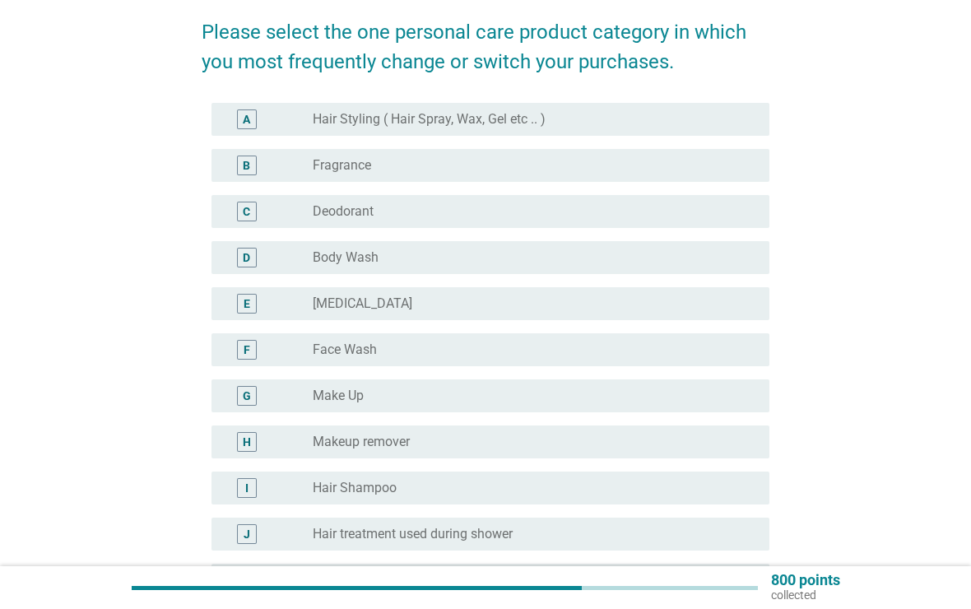
click at [243, 167] on div "B" at bounding box center [247, 166] width 20 height 20
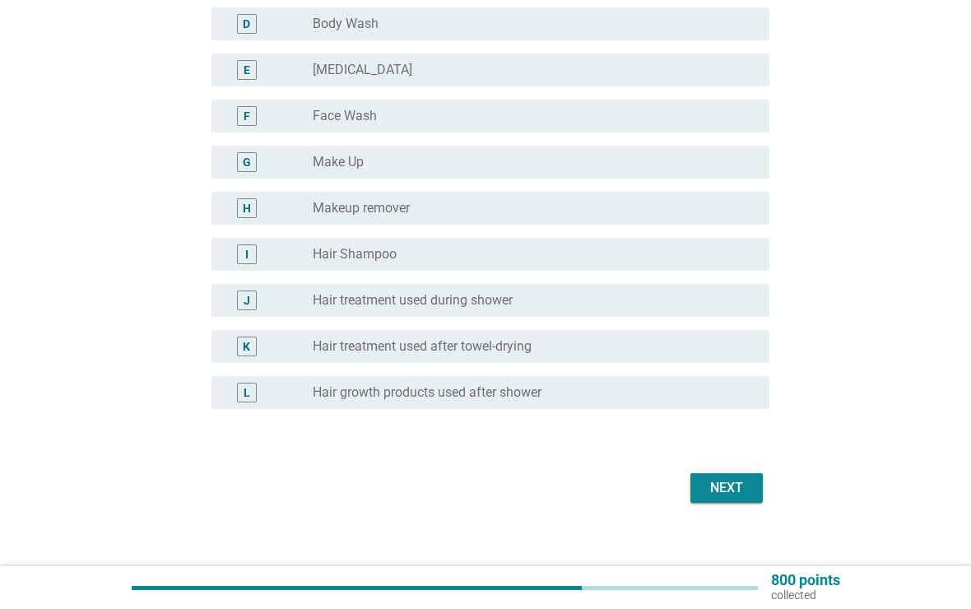
scroll to position [379, 0]
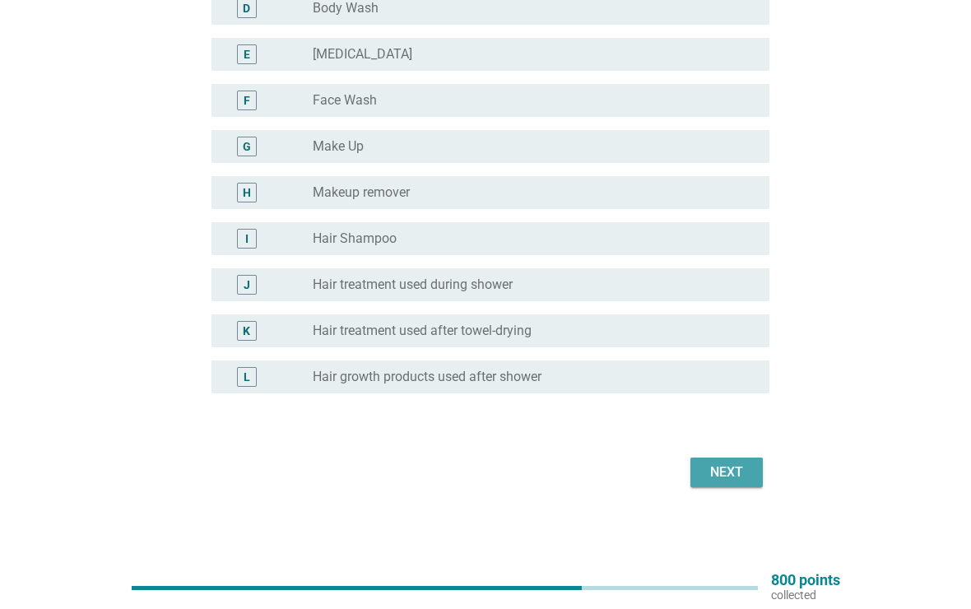
click at [738, 479] on div "Next" at bounding box center [727, 472] width 46 height 20
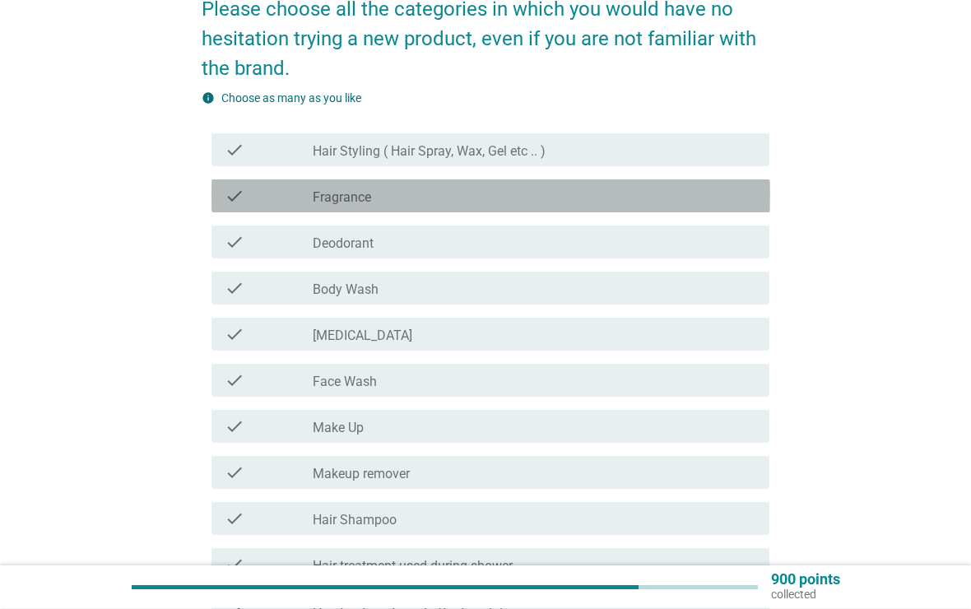
scroll to position [152, 0]
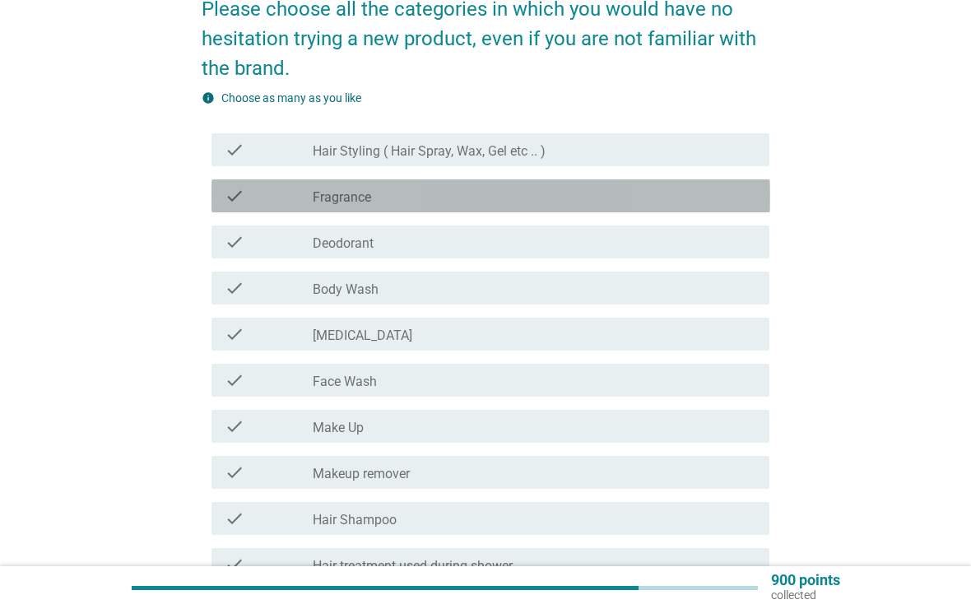
click at [250, 207] on div "check check_box_outline_blank Fragrance" at bounding box center [490, 195] width 559 height 33
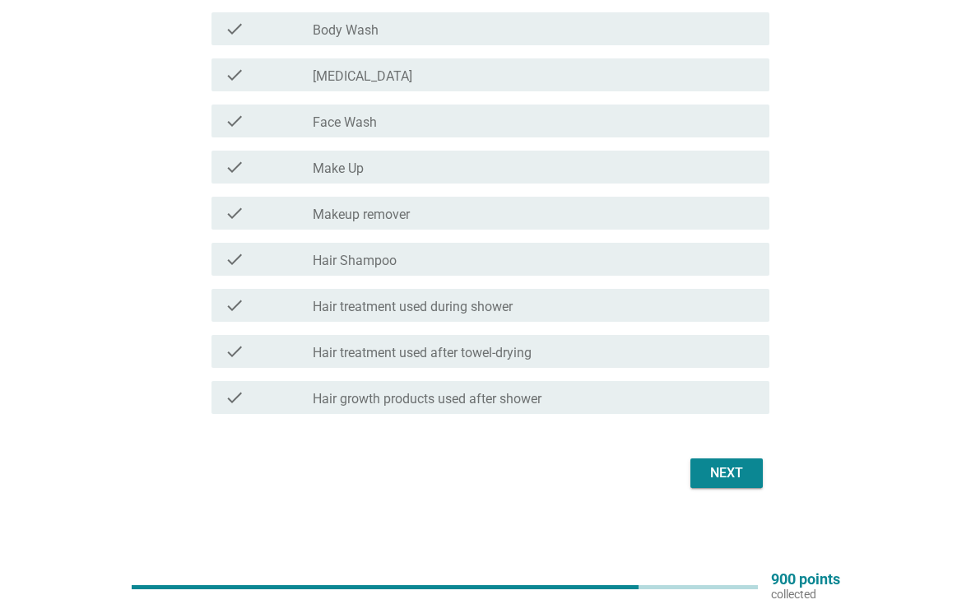
scroll to position [411, 0]
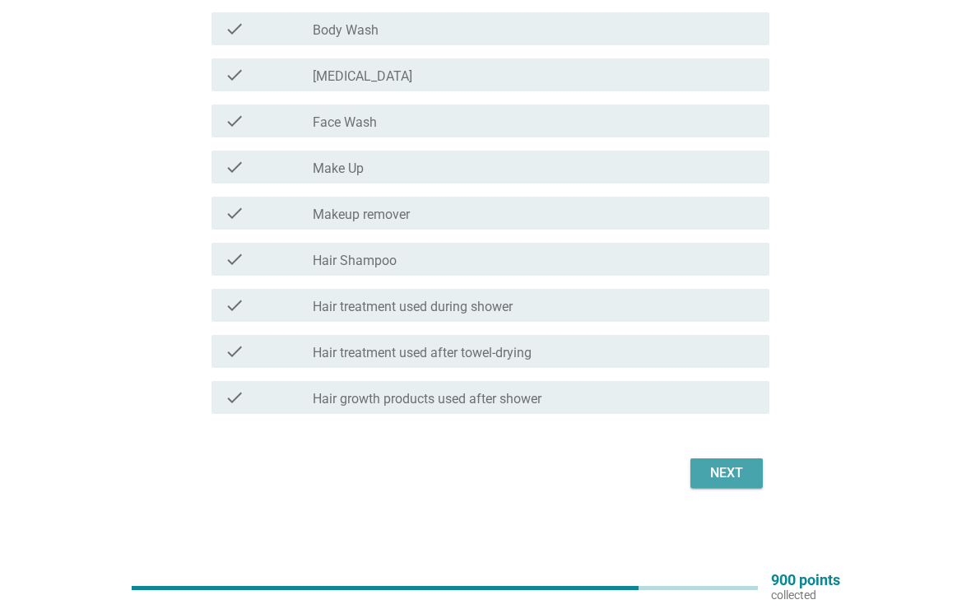
click at [738, 481] on div "Next" at bounding box center [727, 473] width 46 height 20
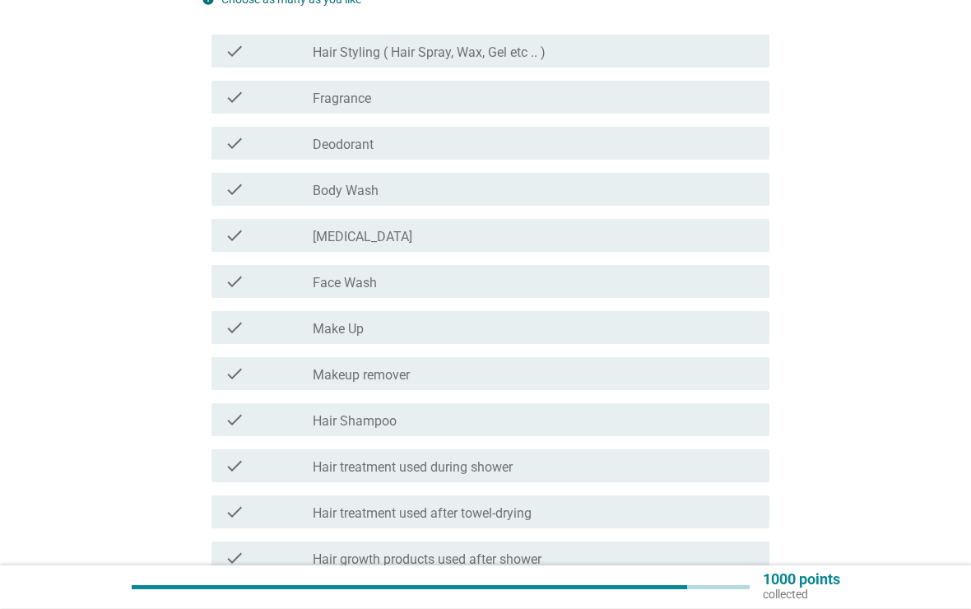
scroll to position [232, 0]
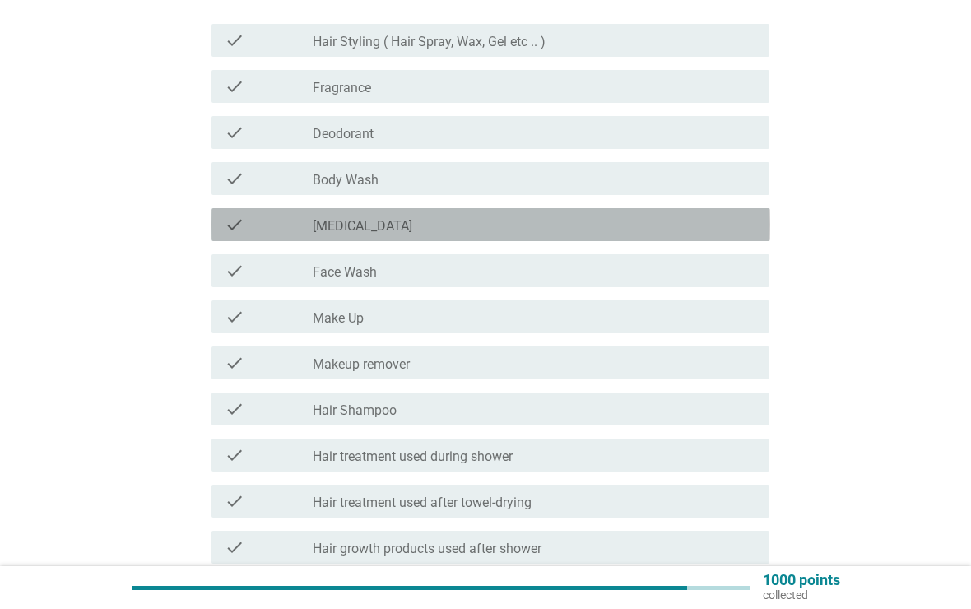
click at [239, 216] on icon "check" at bounding box center [235, 225] width 20 height 20
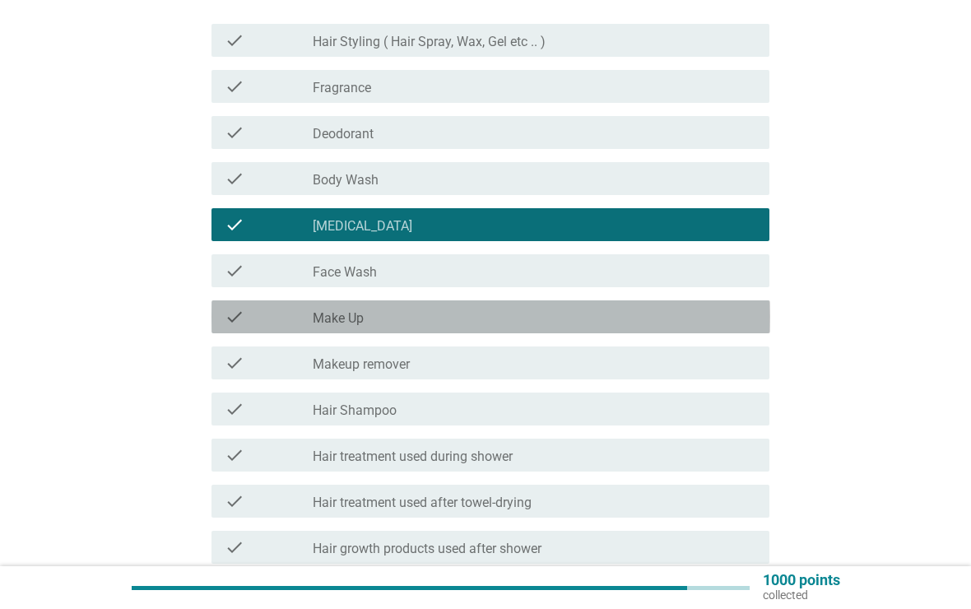
click at [256, 324] on div "check" at bounding box center [269, 317] width 89 height 20
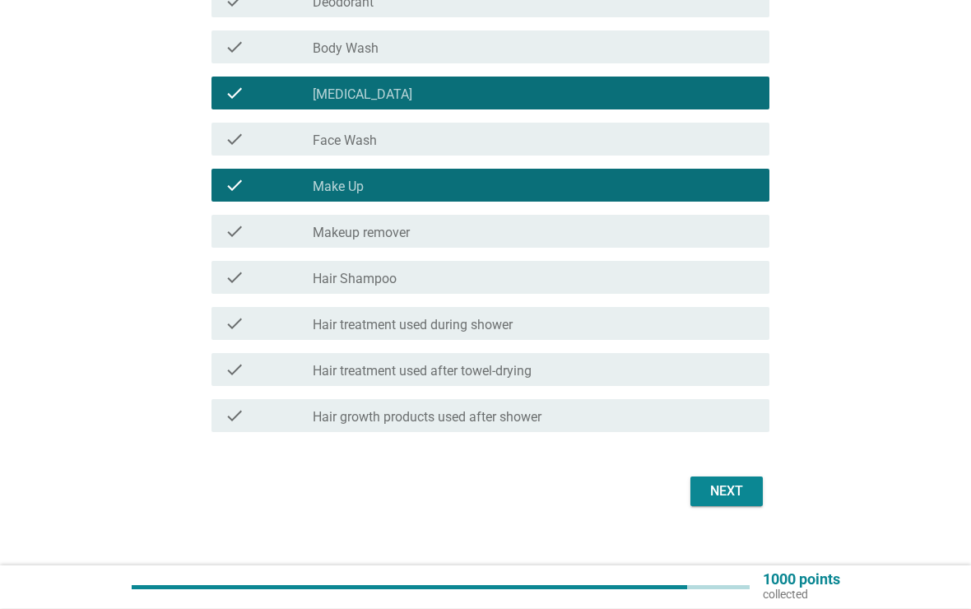
scroll to position [364, 0]
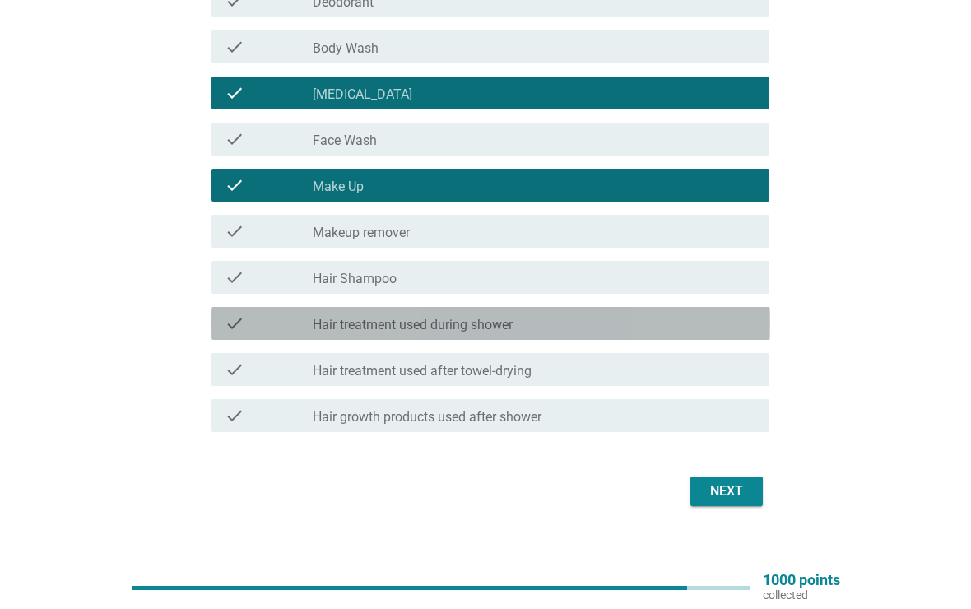
click at [250, 319] on div "check" at bounding box center [269, 324] width 89 height 20
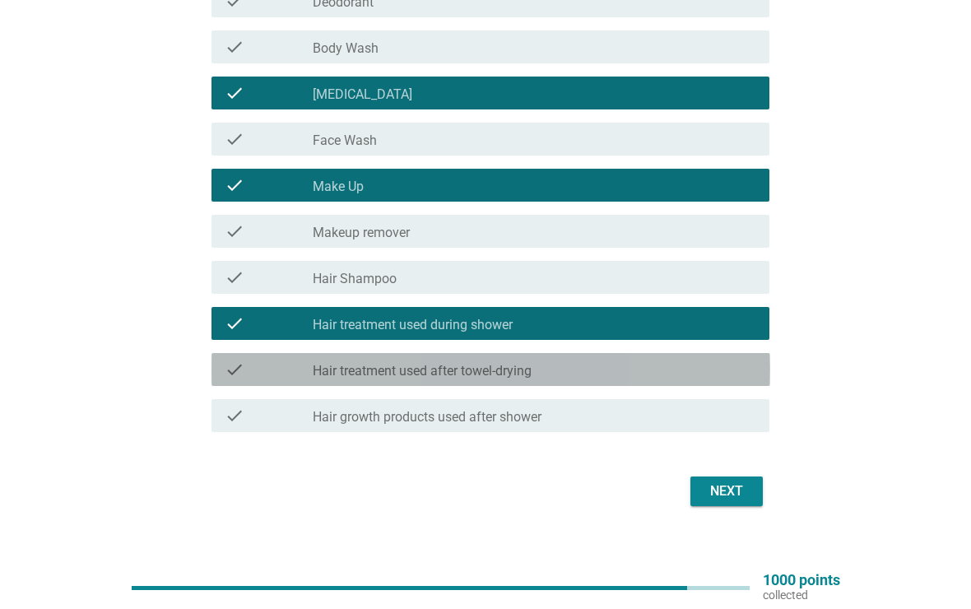
click at [254, 376] on div "check" at bounding box center [269, 370] width 89 height 20
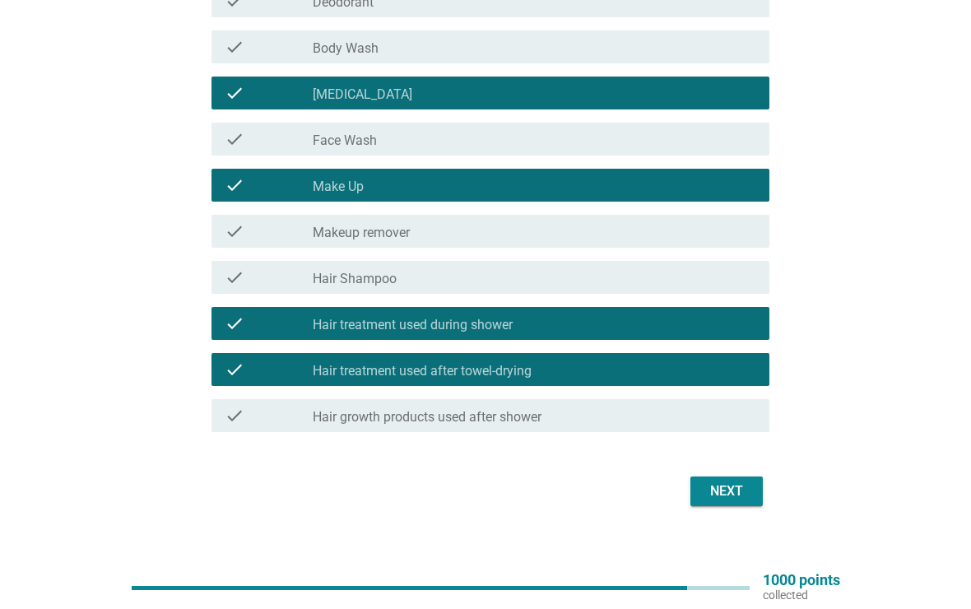
click at [742, 497] on div "Next" at bounding box center [727, 491] width 46 height 20
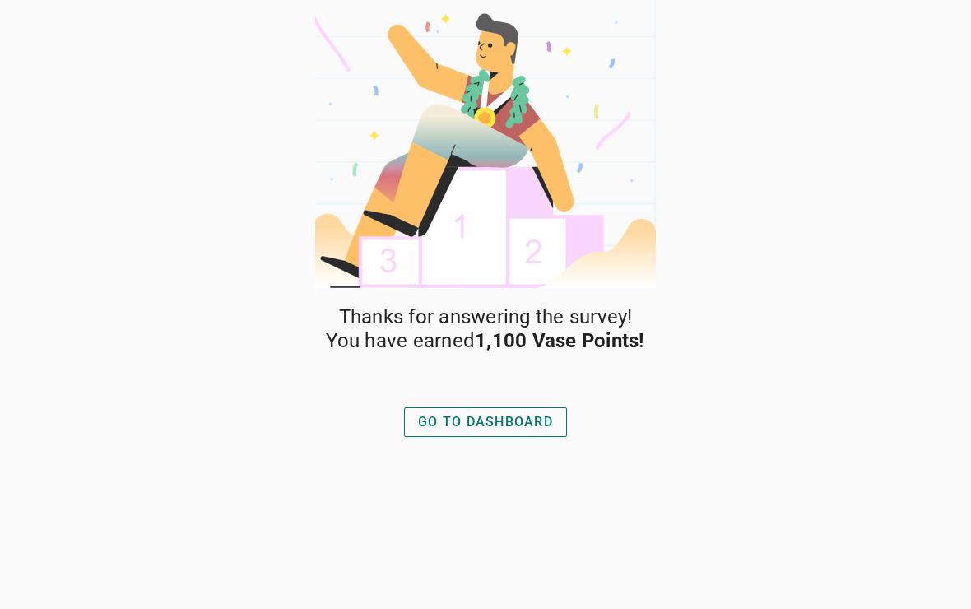
click at [518, 430] on button "GO TO DASHBOARD" at bounding box center [485, 422] width 163 height 30
